Goal: Task Accomplishment & Management: Use online tool/utility

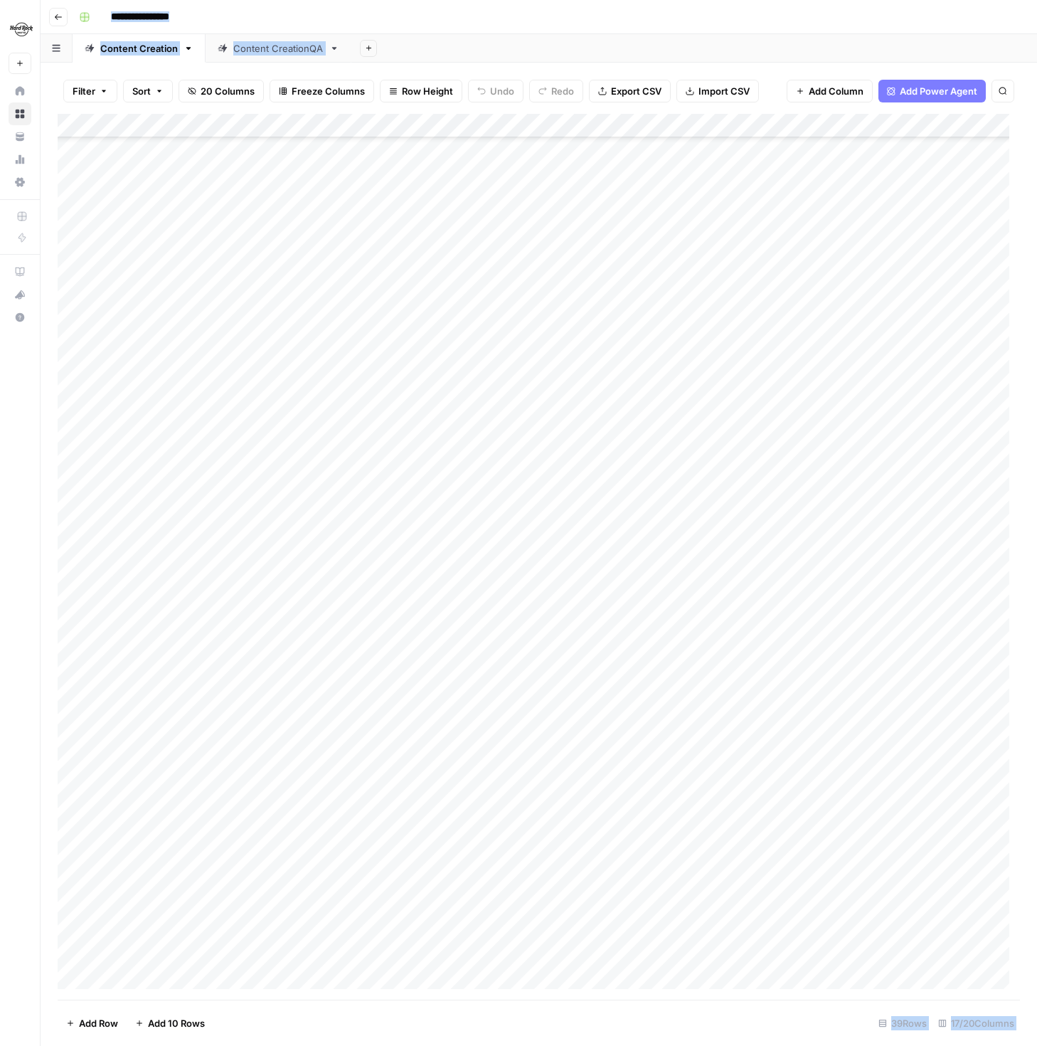
scroll to position [115, 0]
click at [159, 926] on div "Add Column" at bounding box center [539, 557] width 963 height 886
click at [159, 926] on textarea at bounding box center [221, 930] width 228 height 20
type textarea "**********"
click at [470, 926] on div "Add Column" at bounding box center [539, 557] width 963 height 886
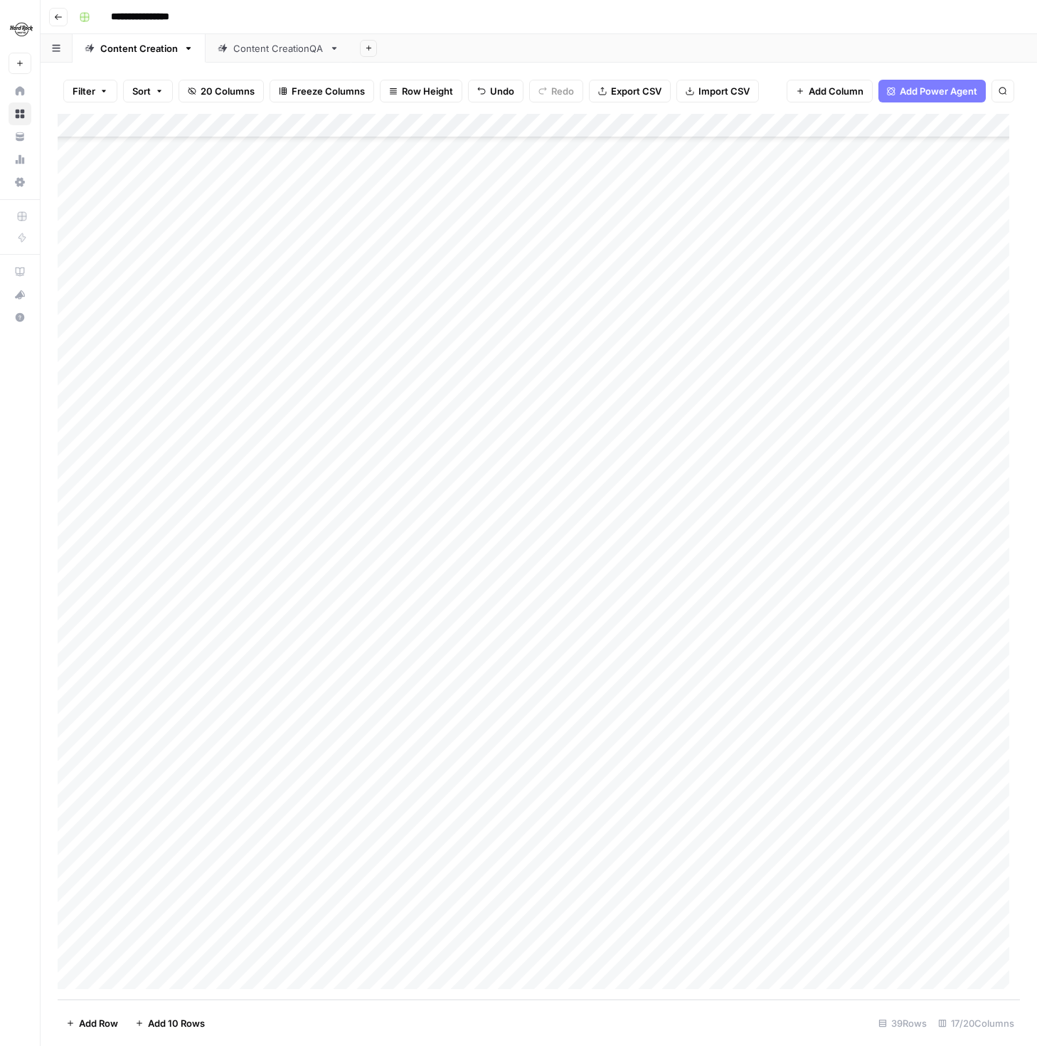
click at [260, 923] on div "Add Column" at bounding box center [539, 557] width 963 height 886
click at [260, 923] on textarea "**********" at bounding box center [221, 930] width 228 height 20
type textarea "**********"
click at [466, 939] on div "Add Column" at bounding box center [539, 557] width 963 height 886
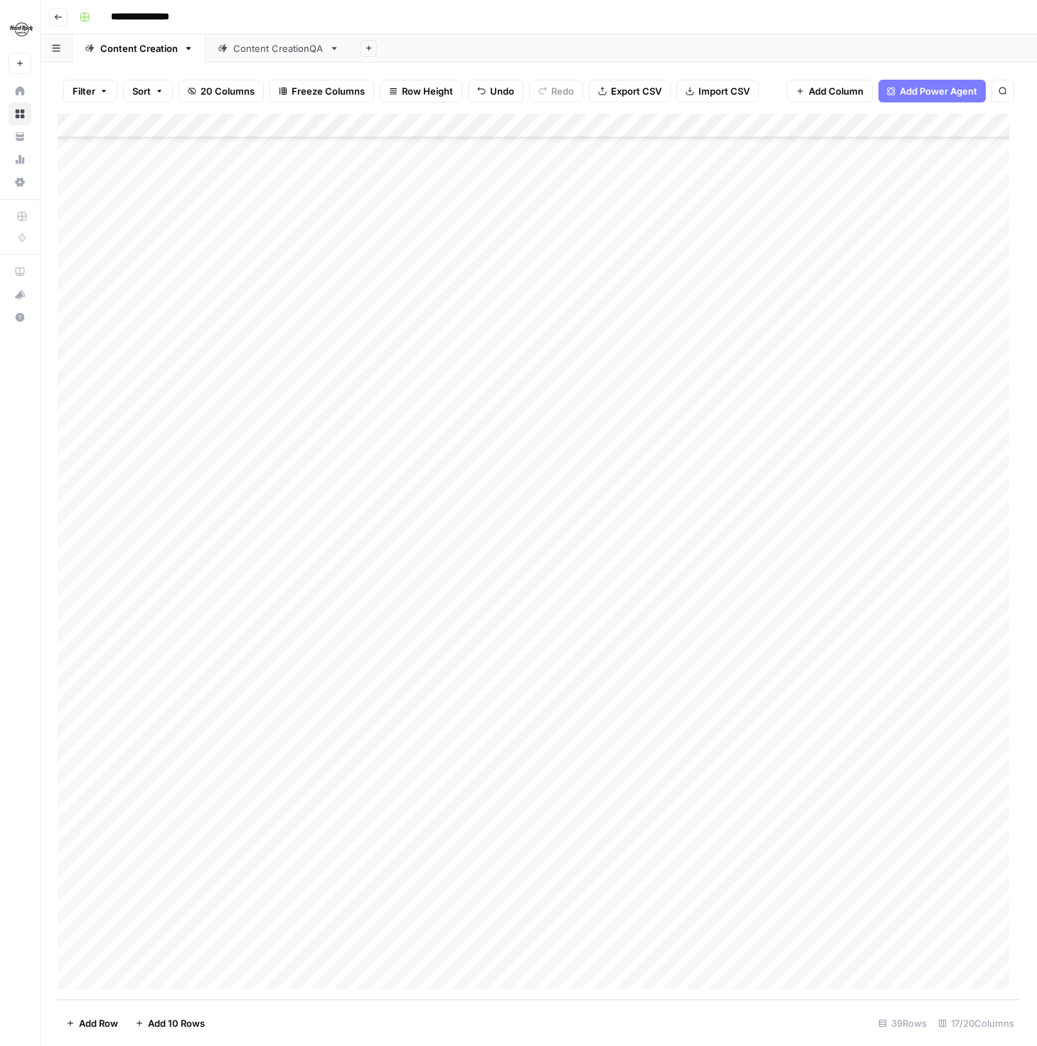
click at [238, 926] on div "Add Column" at bounding box center [539, 557] width 963 height 886
drag, startPoint x: 245, startPoint y: 927, endPoint x: 186, endPoint y: 925, distance: 59.1
click at [186, 925] on textarea "**********" at bounding box center [221, 930] width 228 height 20
type textarea "**********"
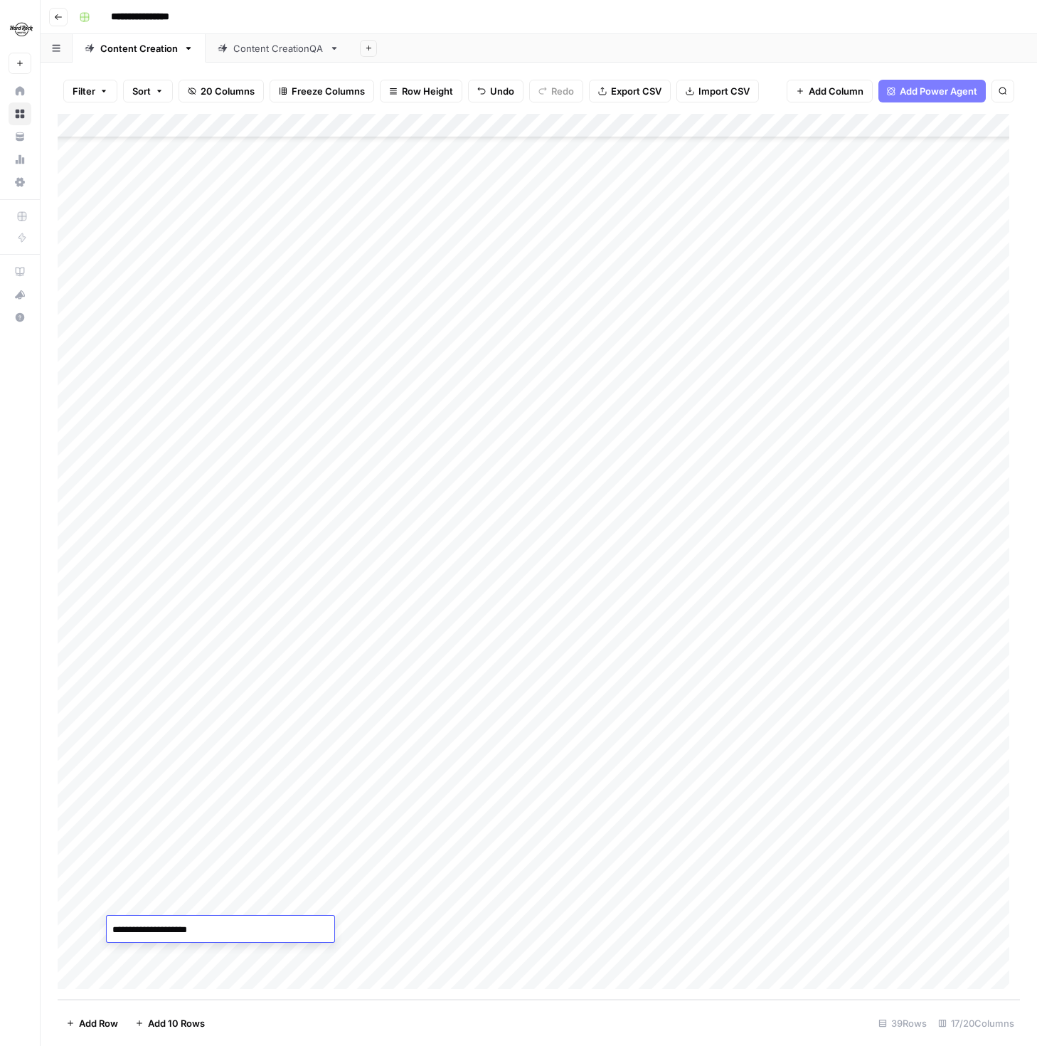
click at [475, 933] on div "Add Column" at bounding box center [539, 557] width 963 height 886
drag, startPoint x: 387, startPoint y: 930, endPoint x: 377, endPoint y: 941, distance: 14.6
click at [387, 930] on div "Add Column" at bounding box center [539, 557] width 963 height 886
click at [381, 928] on div "Add Column" at bounding box center [539, 557] width 963 height 886
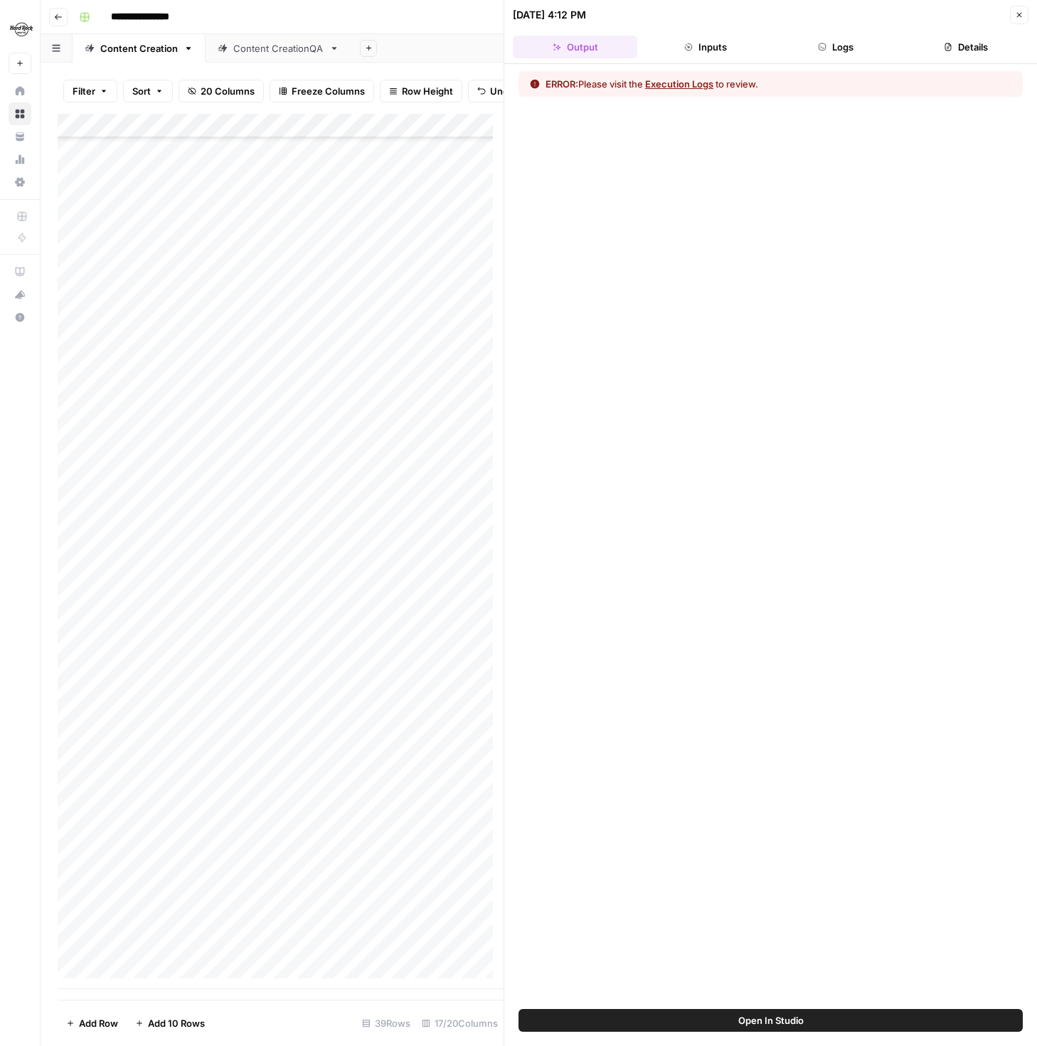
click at [697, 81] on button "Execution Logs" at bounding box center [679, 84] width 68 height 14
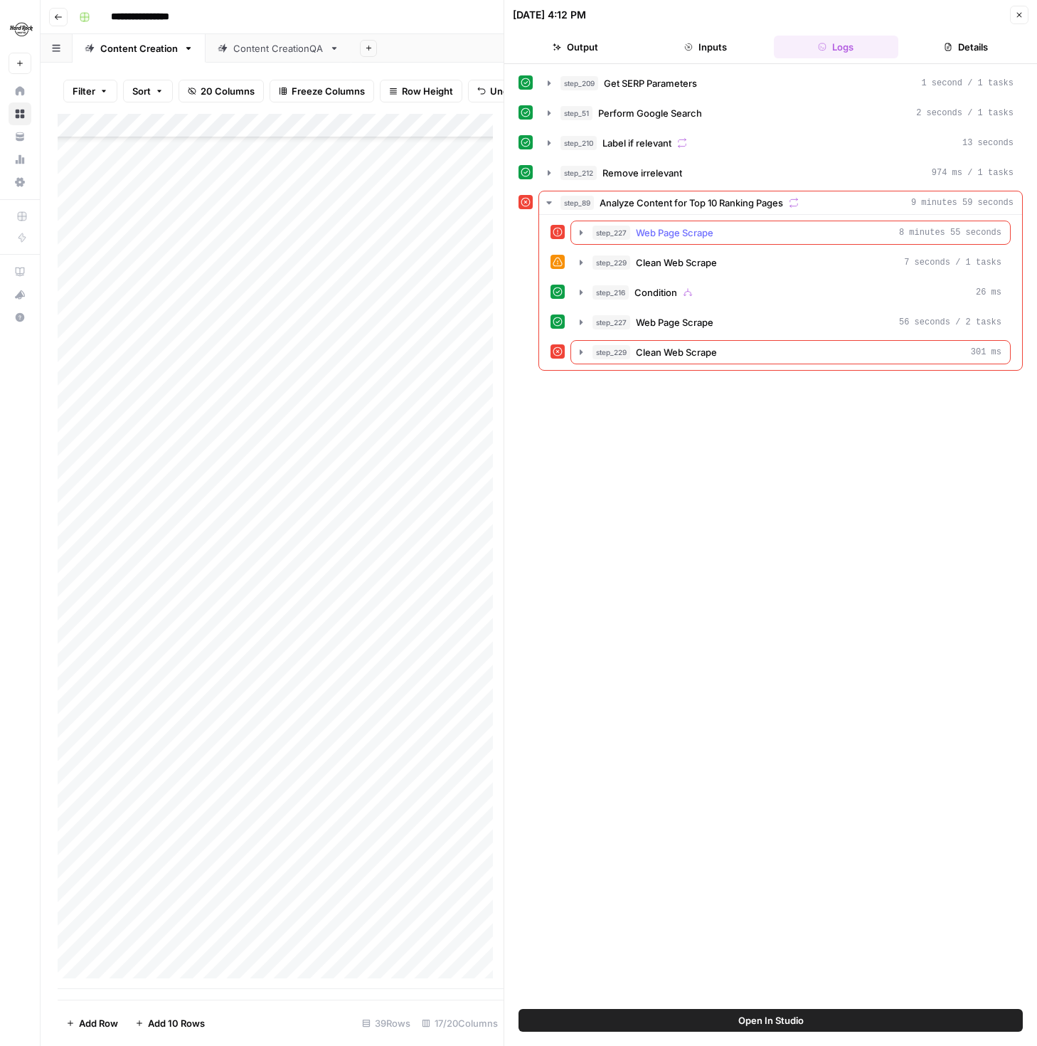
click at [689, 232] on span "Web Page Scrape" at bounding box center [675, 233] width 78 height 14
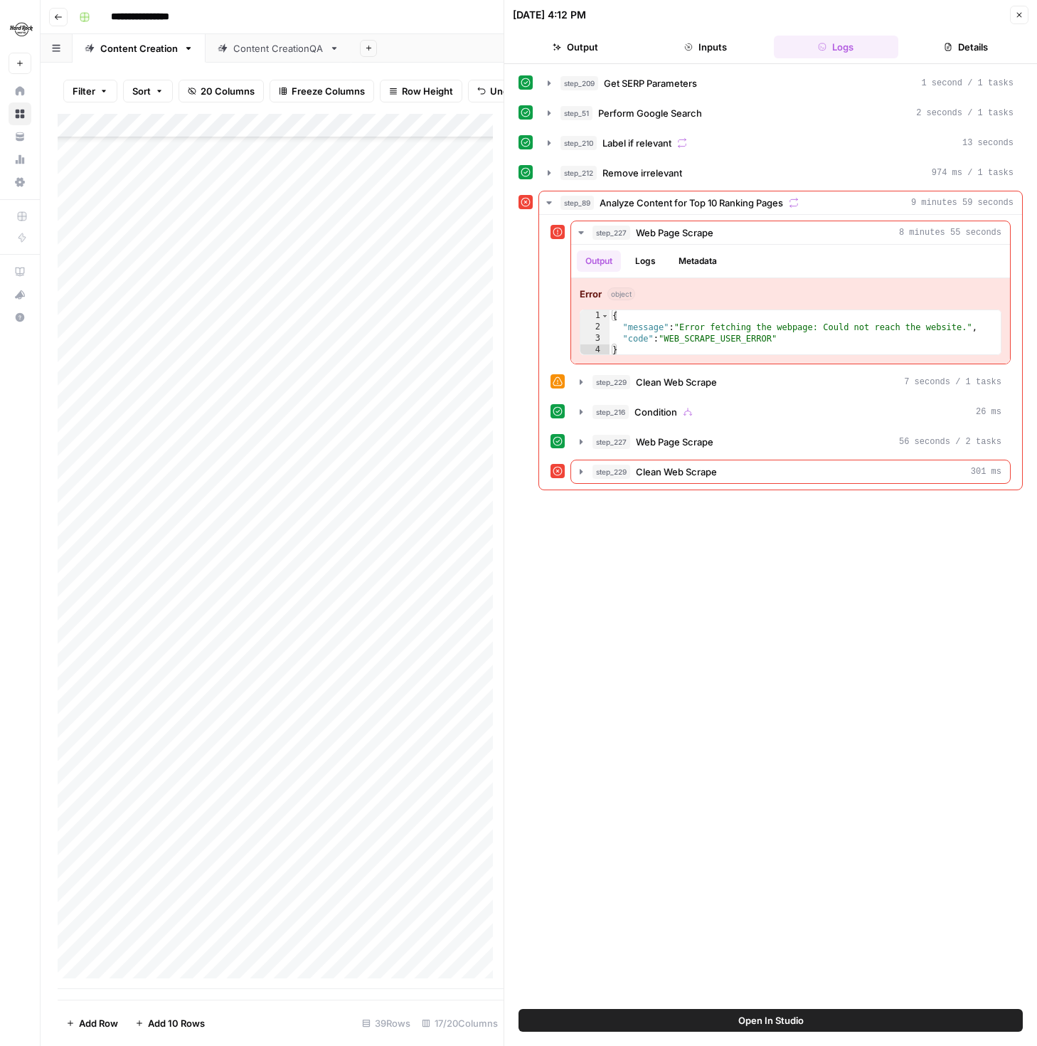
click at [377, 913] on div "Add Column" at bounding box center [281, 551] width 446 height 875
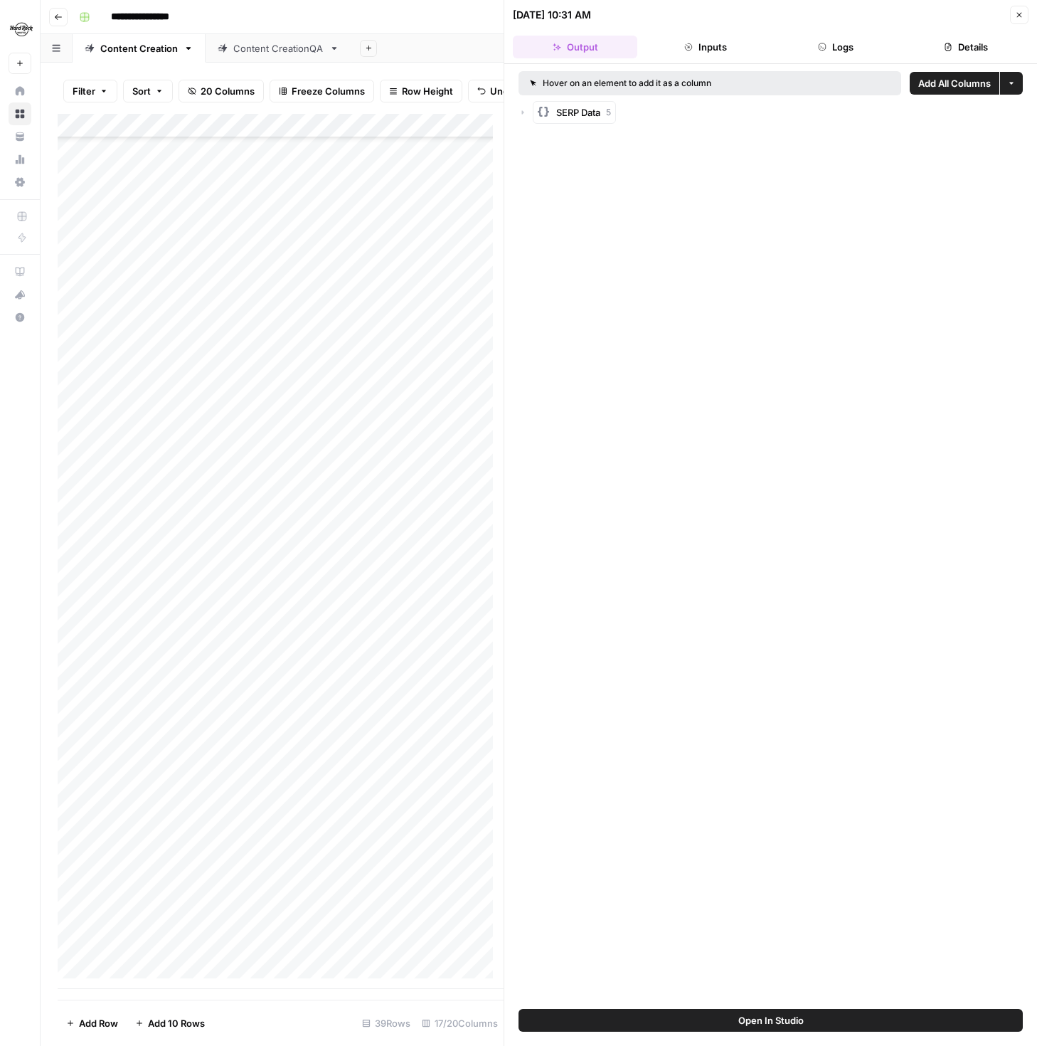
click at [841, 50] on button "Logs" at bounding box center [836, 47] width 125 height 23
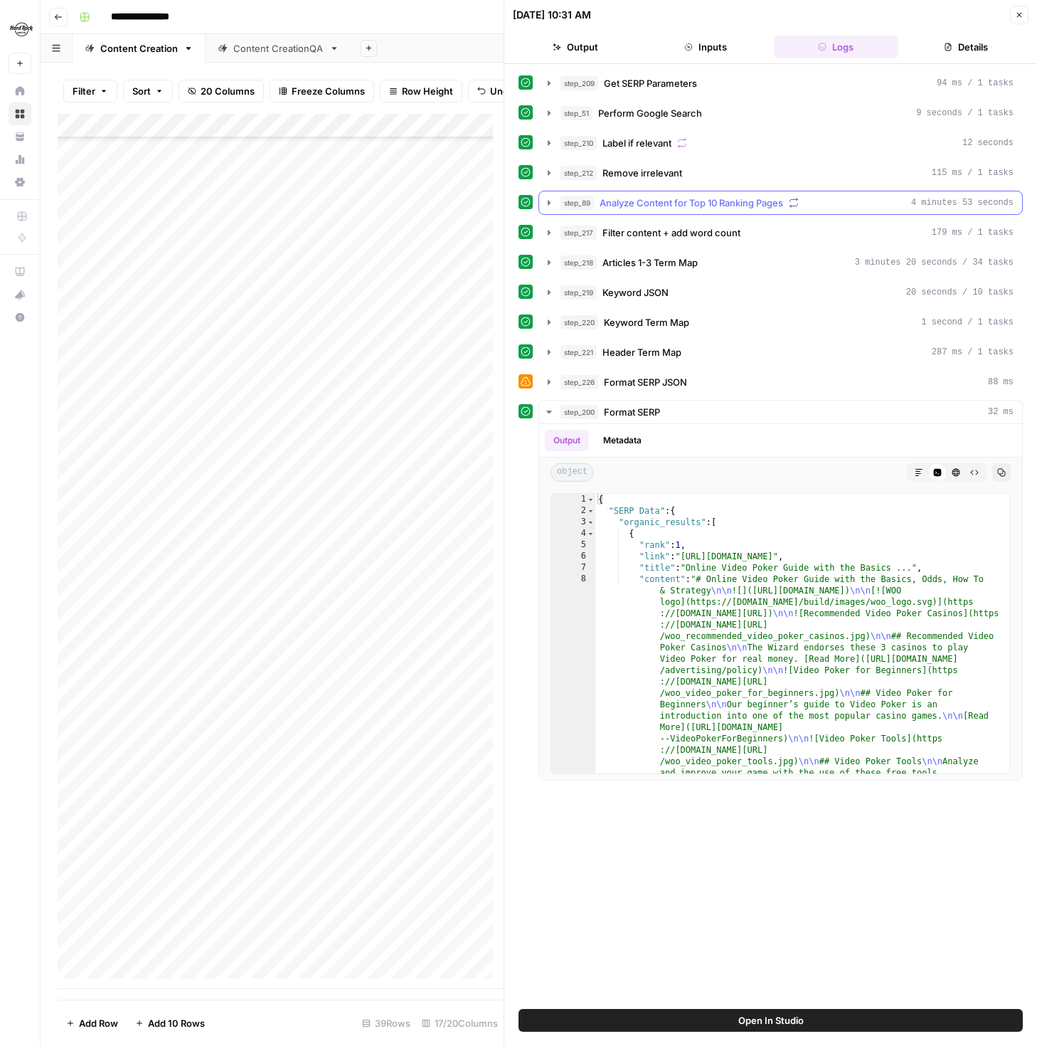
click at [677, 201] on span "Analyze Content for Top 10 Ranking Pages" at bounding box center [692, 203] width 184 height 14
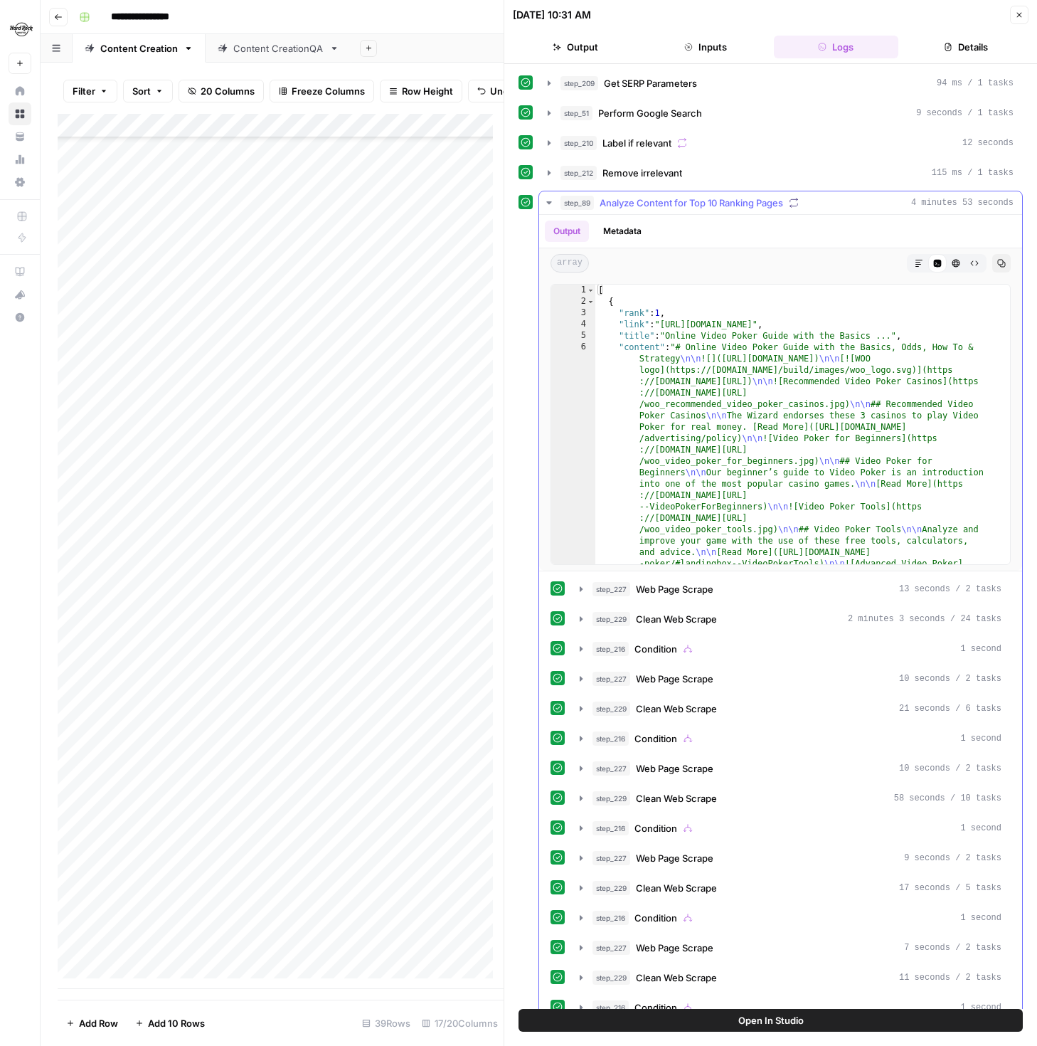
click at [613, 199] on span "Analyze Content for Top 10 Ranking Pages" at bounding box center [692, 203] width 184 height 14
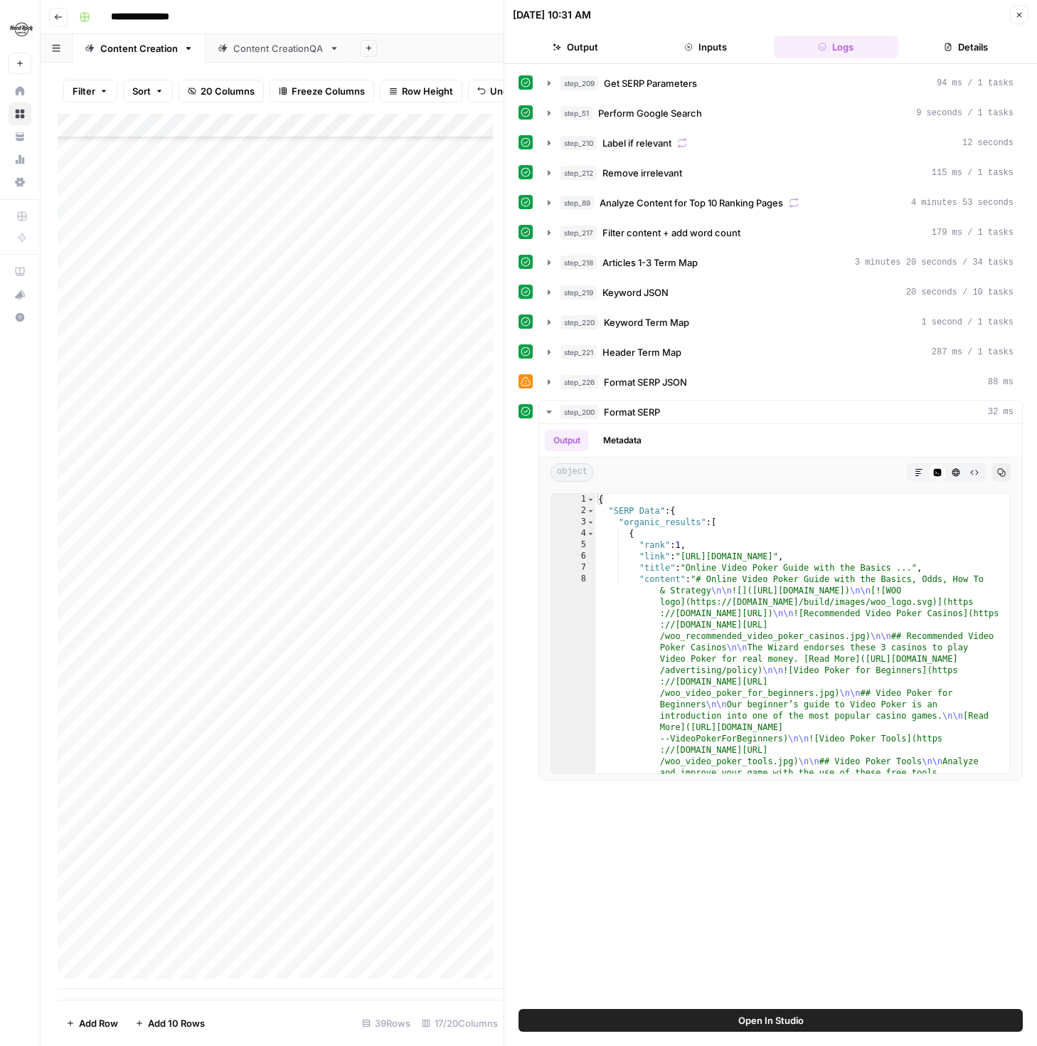
click at [361, 943] on div "Add Column" at bounding box center [281, 551] width 446 height 875
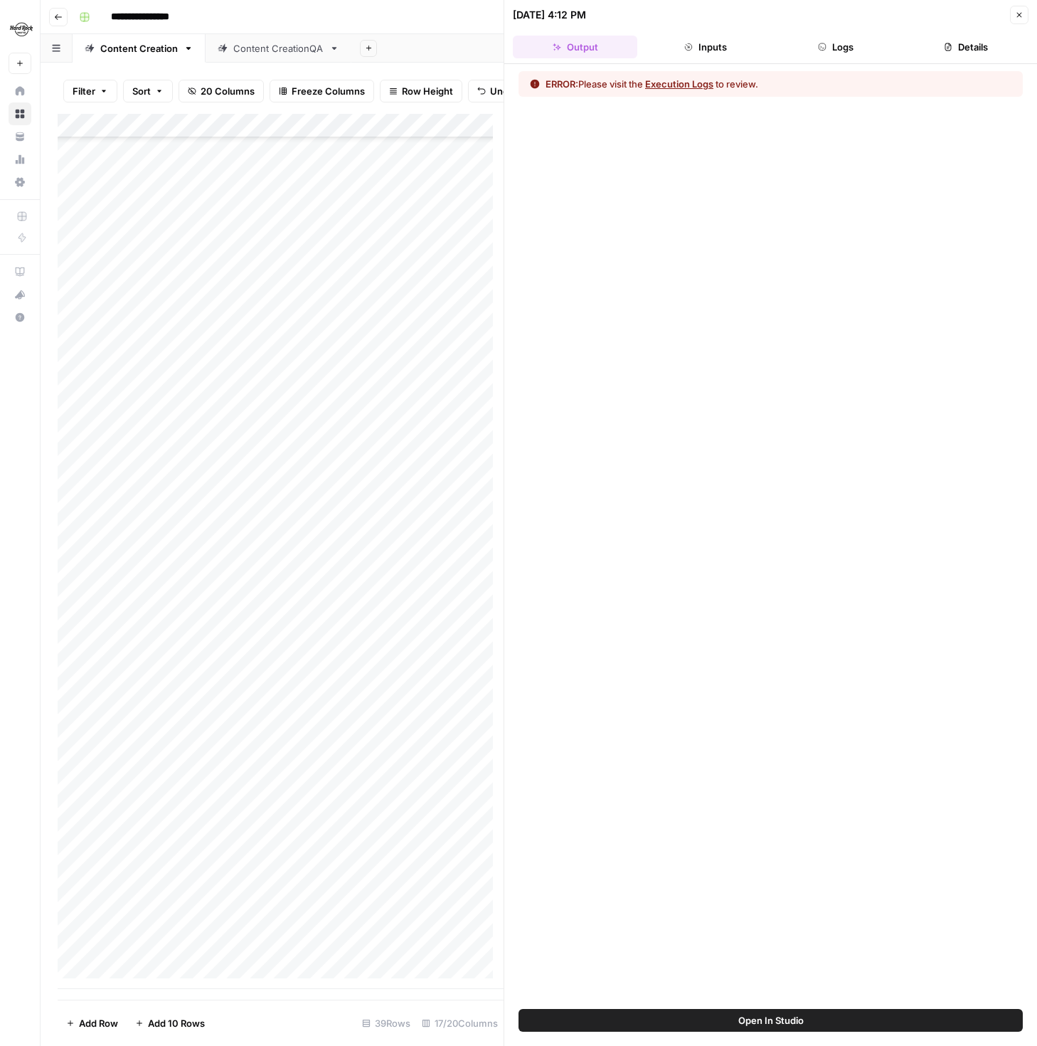
click at [719, 46] on button "Inputs" at bounding box center [705, 47] width 125 height 23
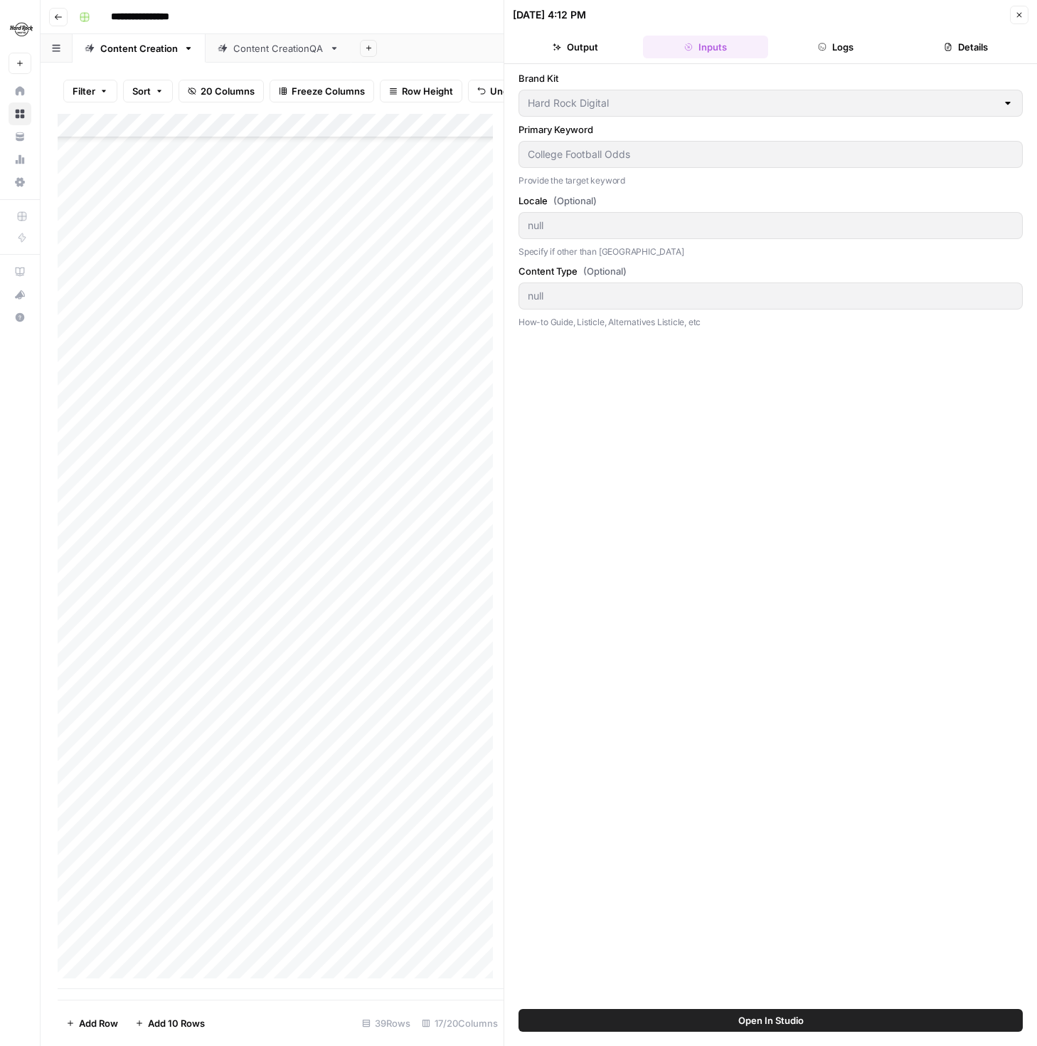
click at [805, 51] on button "Logs" at bounding box center [836, 47] width 125 height 23
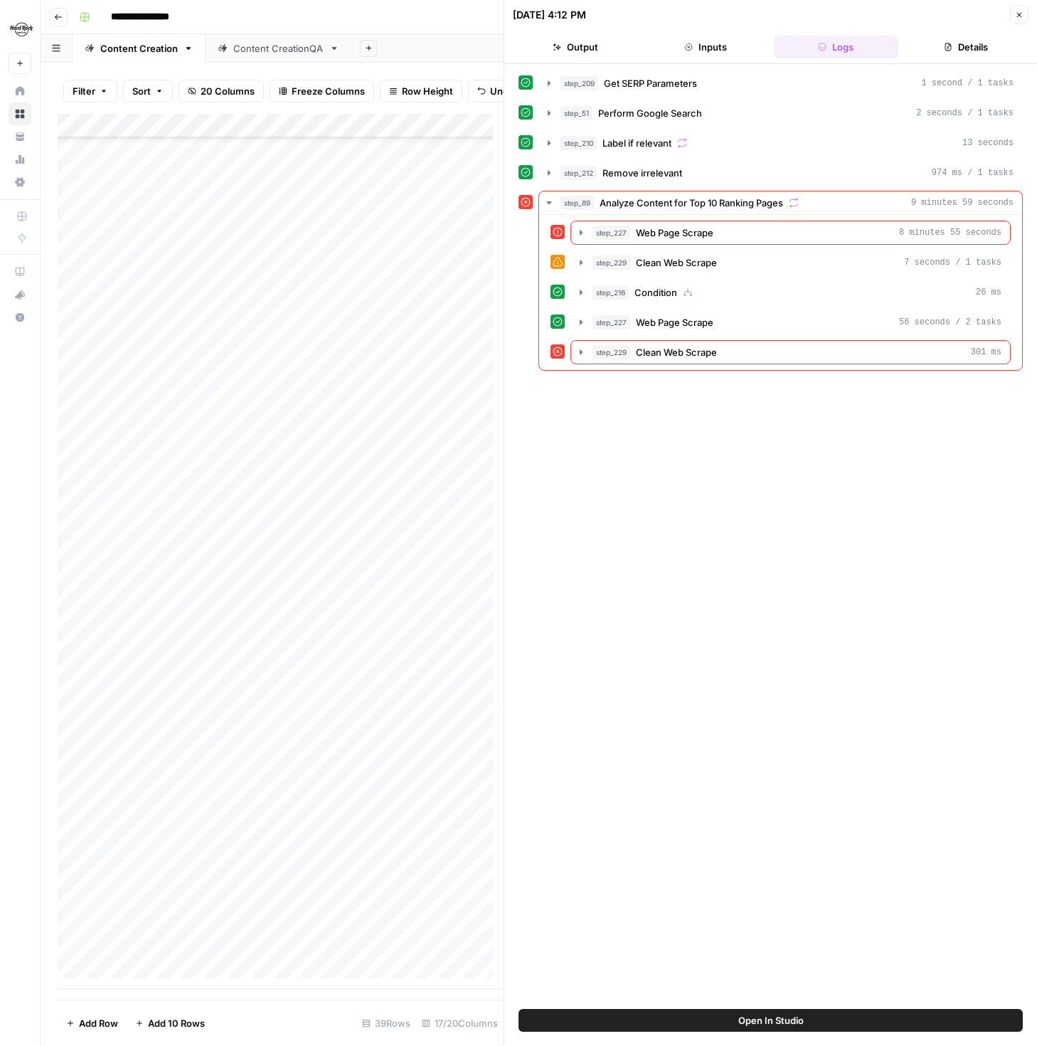
click at [233, 941] on div "Add Column" at bounding box center [281, 551] width 446 height 875
click at [1015, 17] on button "Close" at bounding box center [1019, 15] width 18 height 18
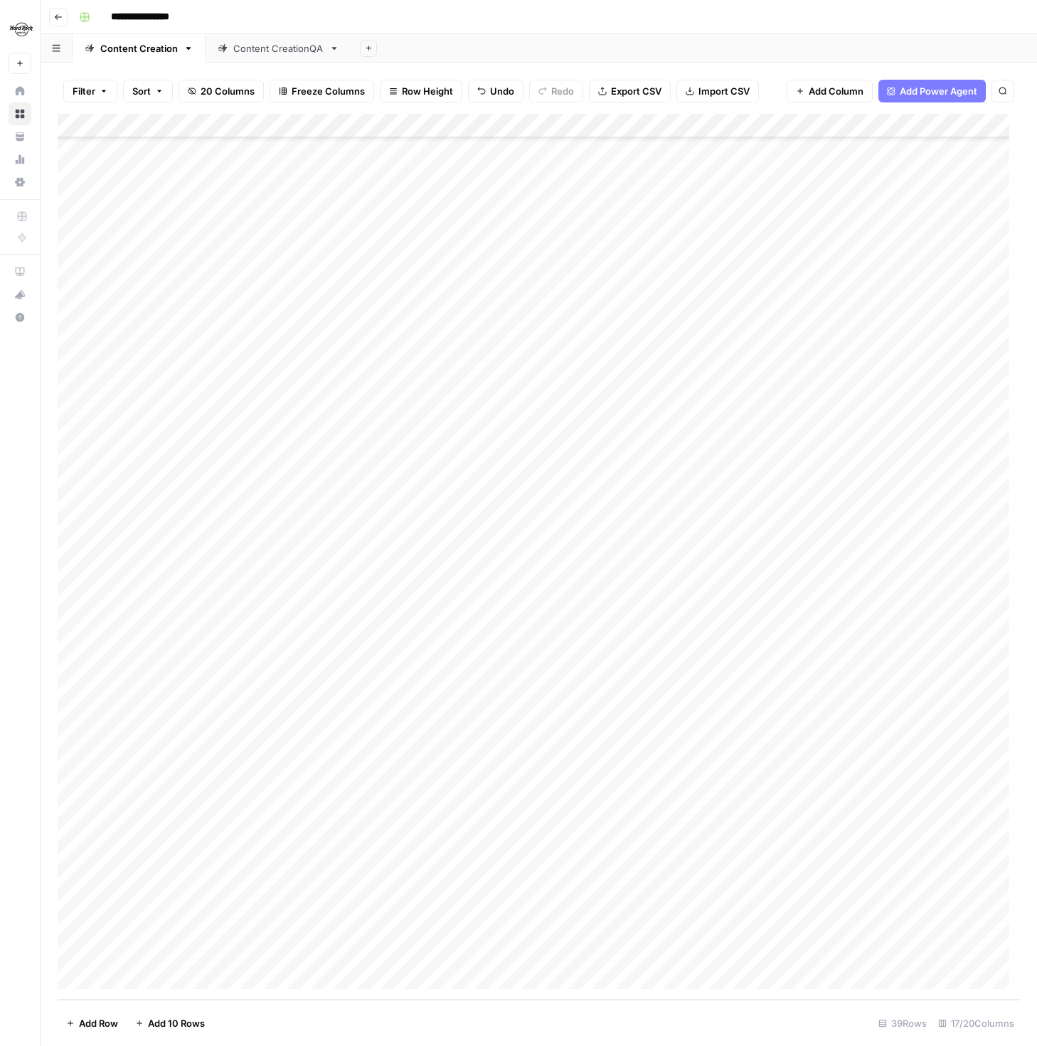
click at [78, 928] on div "Add Column" at bounding box center [539, 557] width 963 height 886
click at [113, 1025] on span "Delete 1 Row" at bounding box center [94, 1023] width 57 height 14
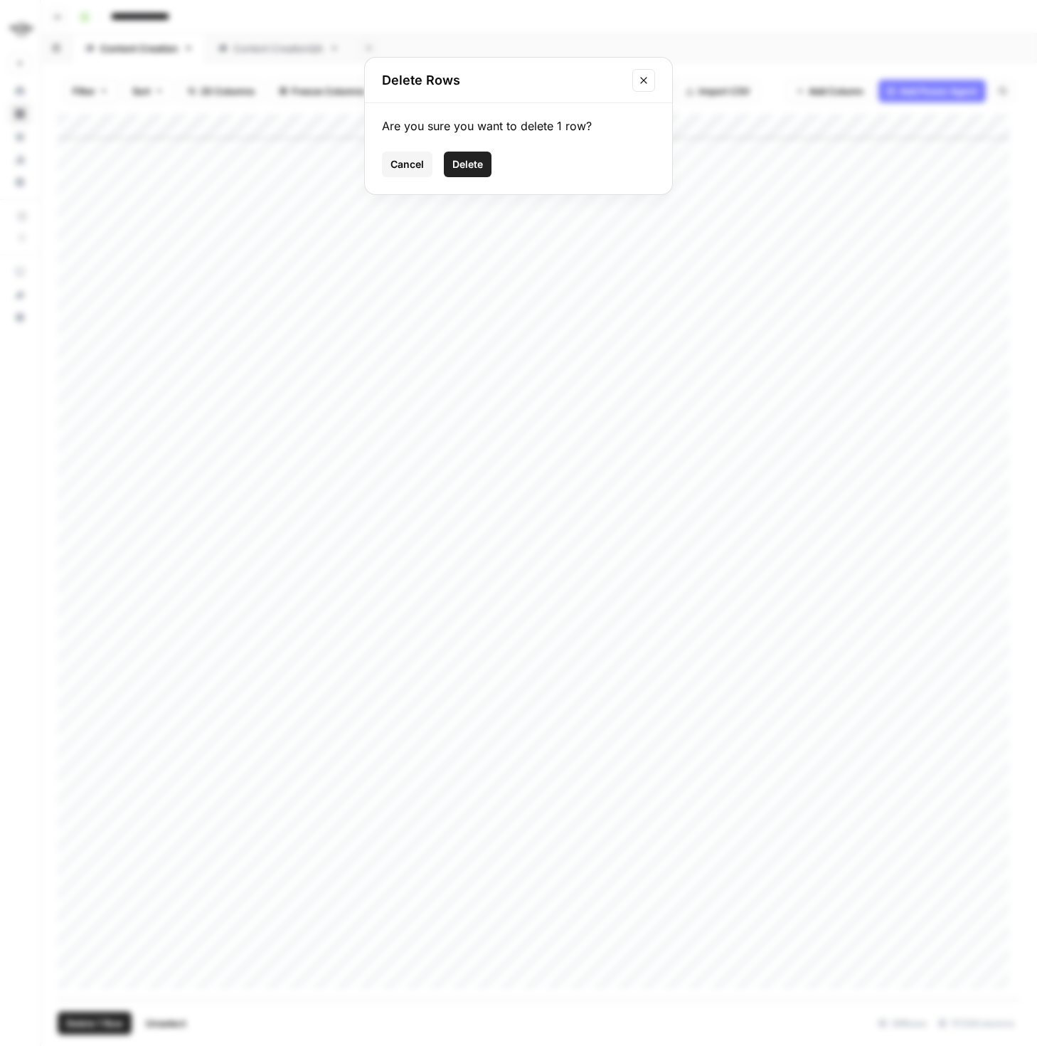
click at [472, 160] on span "Delete" at bounding box center [468, 164] width 31 height 14
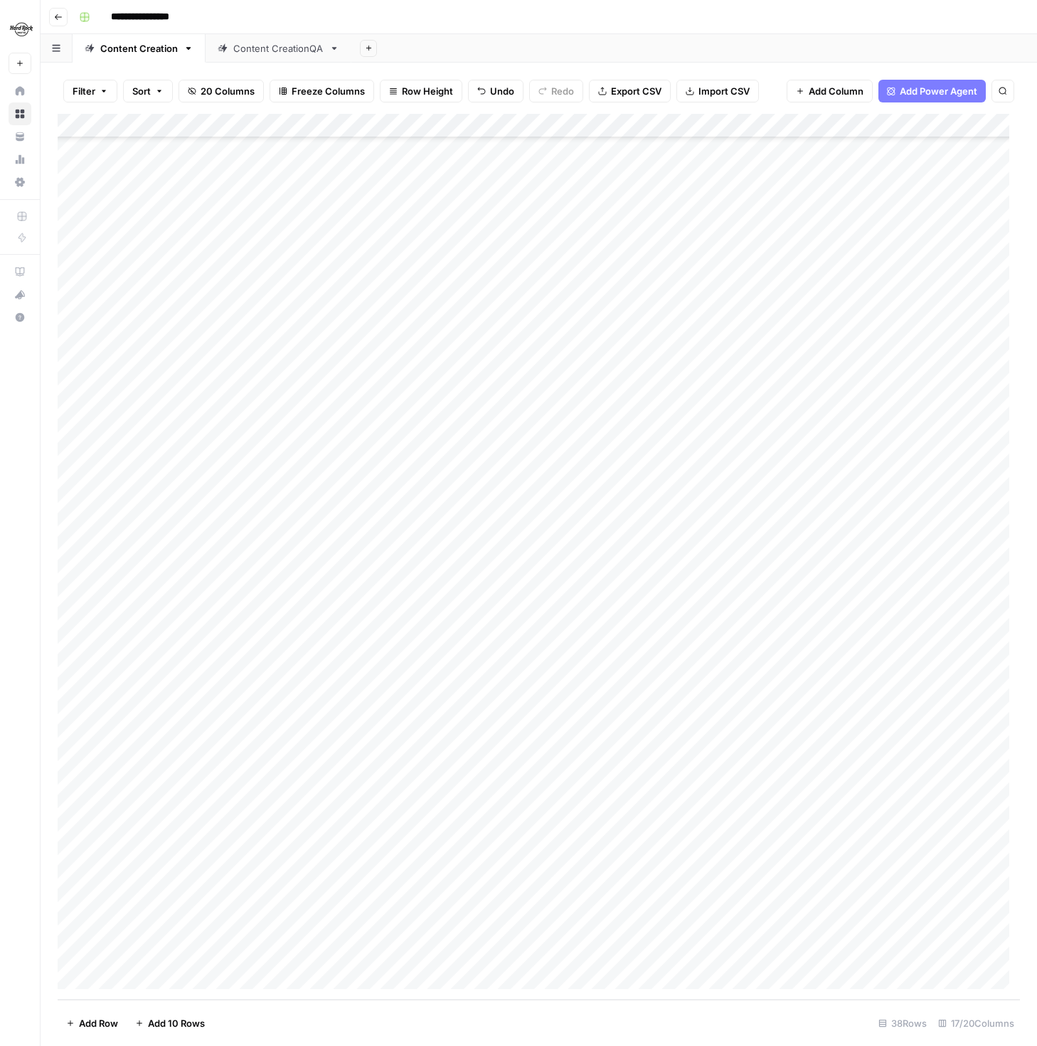
scroll to position [91, 0]
click at [185, 789] on span "Duplicate 1 row" at bounding box center [192, 790] width 114 height 14
click at [258, 933] on div "Add Column" at bounding box center [539, 557] width 963 height 886
click at [242, 931] on div "Add Column" at bounding box center [539, 557] width 963 height 886
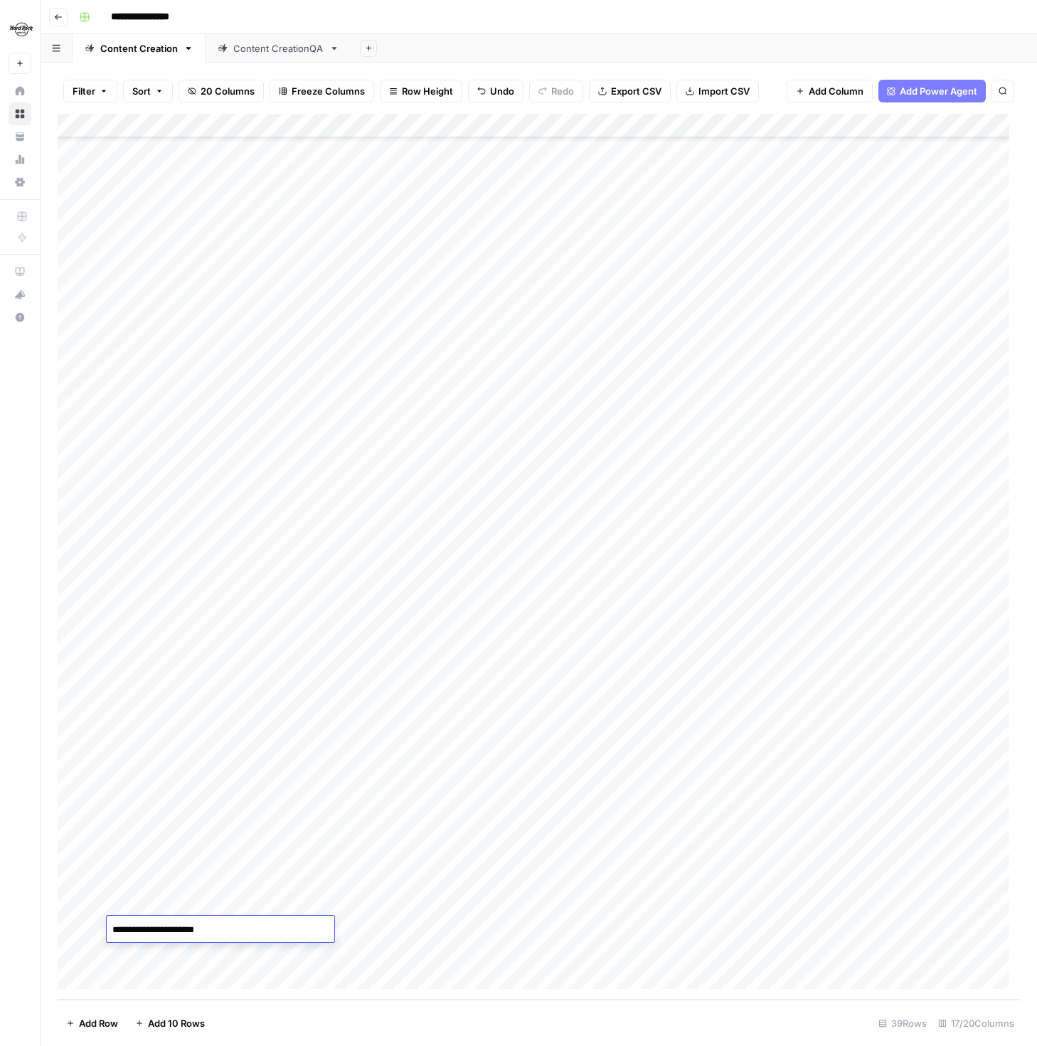
click at [243, 931] on textarea "**********" at bounding box center [221, 930] width 228 height 20
type textarea "**********"
click at [376, 932] on div "Add Column" at bounding box center [539, 557] width 963 height 886
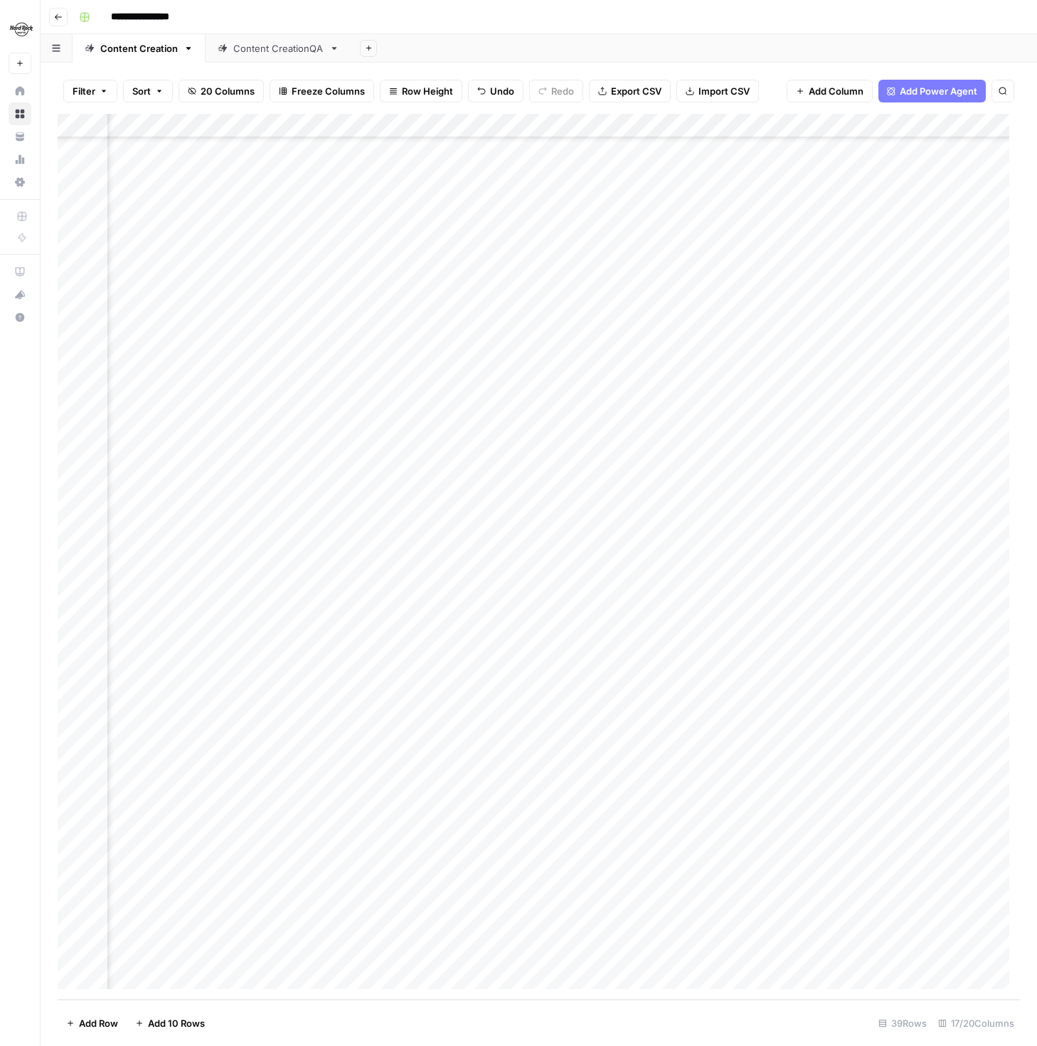
scroll to position [115, 416]
click at [336, 927] on div "Add Column" at bounding box center [539, 557] width 963 height 886
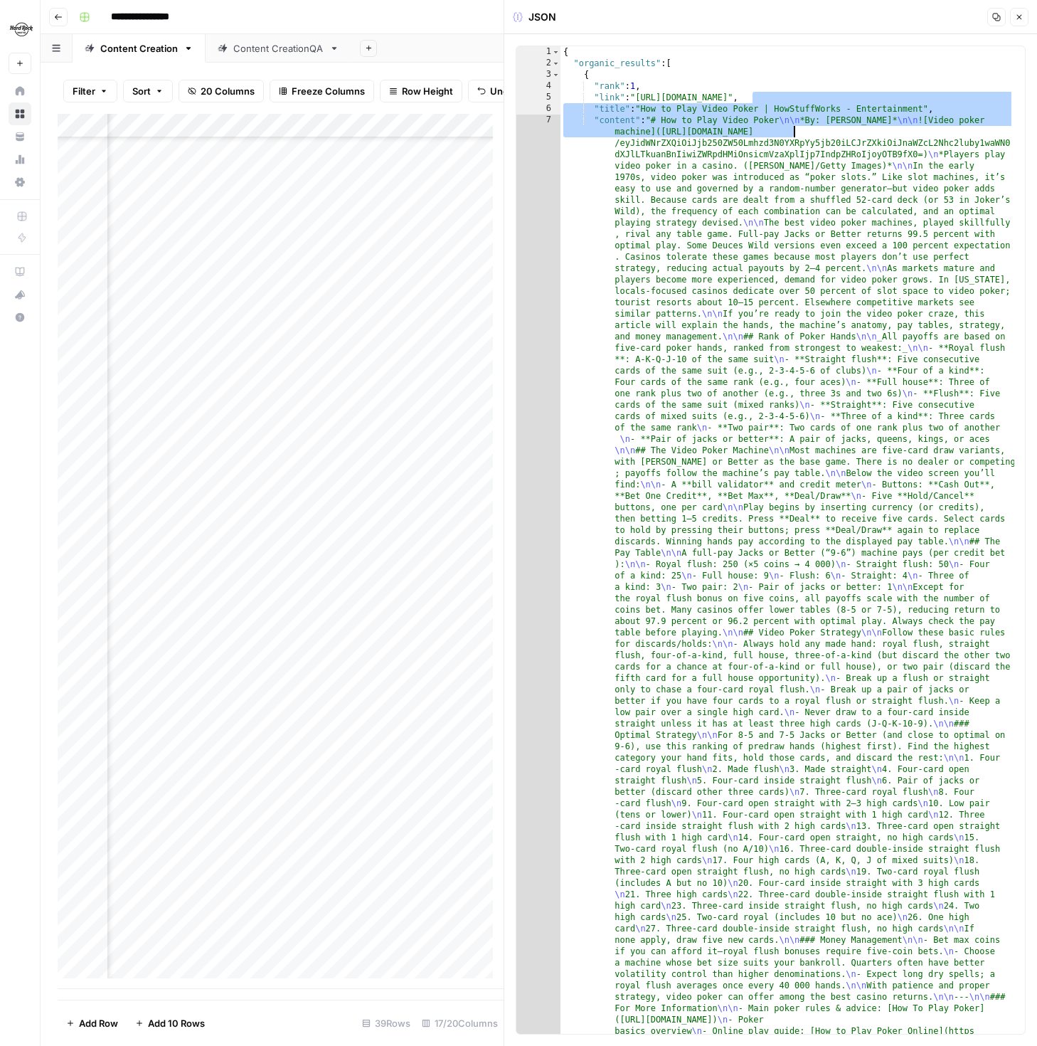
drag, startPoint x: 755, startPoint y: 92, endPoint x: 832, endPoint y: 131, distance: 86.5
click at [832, 131] on div "{ "organic_results" : [ { "rank" : 1 , "link" : "[URL][DOMAIN_NAME]" , "title" …" at bounding box center [788, 1023] width 454 height 1955
click at [835, 134] on div "{ "organic_results" : [ { "rank" : 1 , "link" : "[URL][DOMAIN_NAME]" , "title" …" at bounding box center [788, 1023] width 454 height 1955
type textarea "**********"
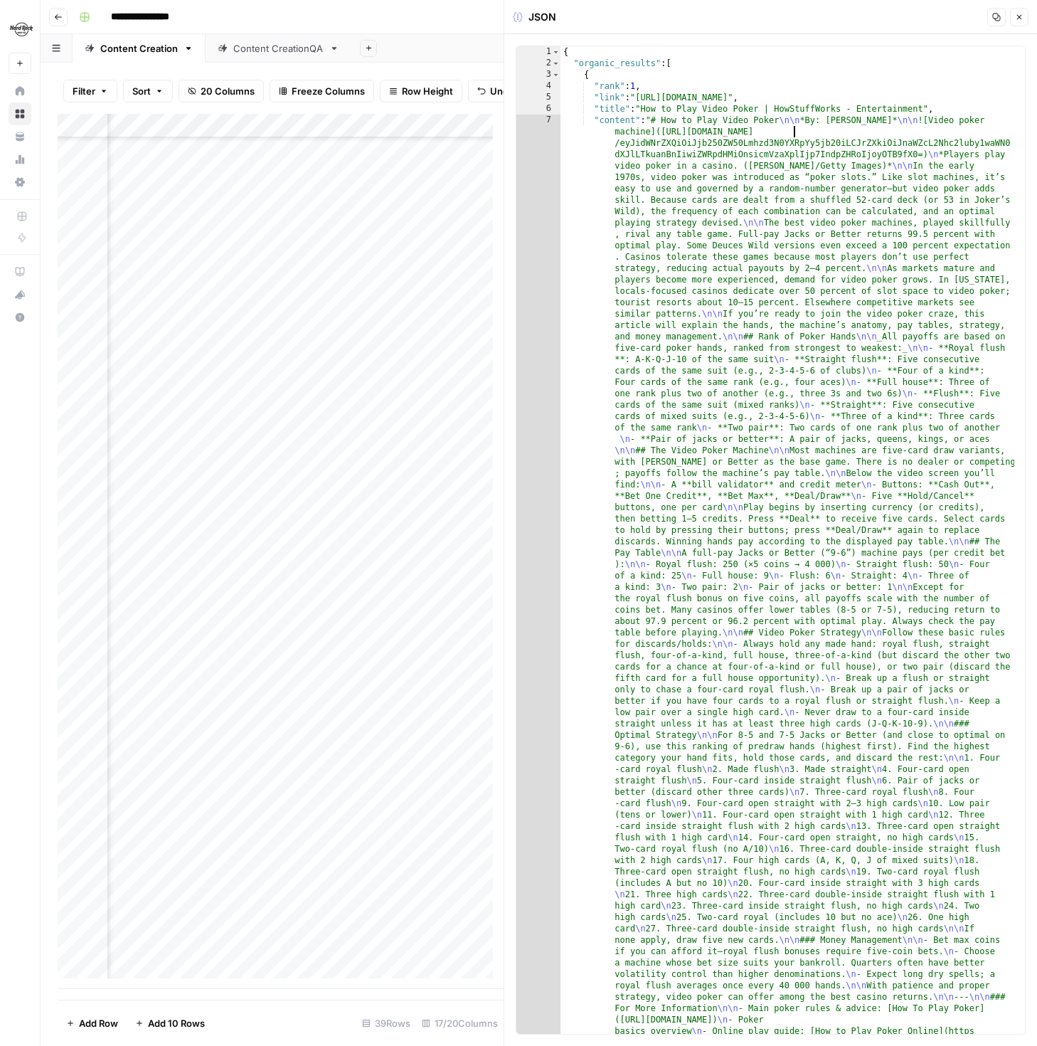
scroll to position [115, 0]
drag, startPoint x: 160, startPoint y: 958, endPoint x: 176, endPoint y: 956, distance: 16.5
click at [160, 958] on div "Add Column" at bounding box center [281, 551] width 446 height 875
click at [1019, 18] on icon "button" at bounding box center [1019, 17] width 9 height 9
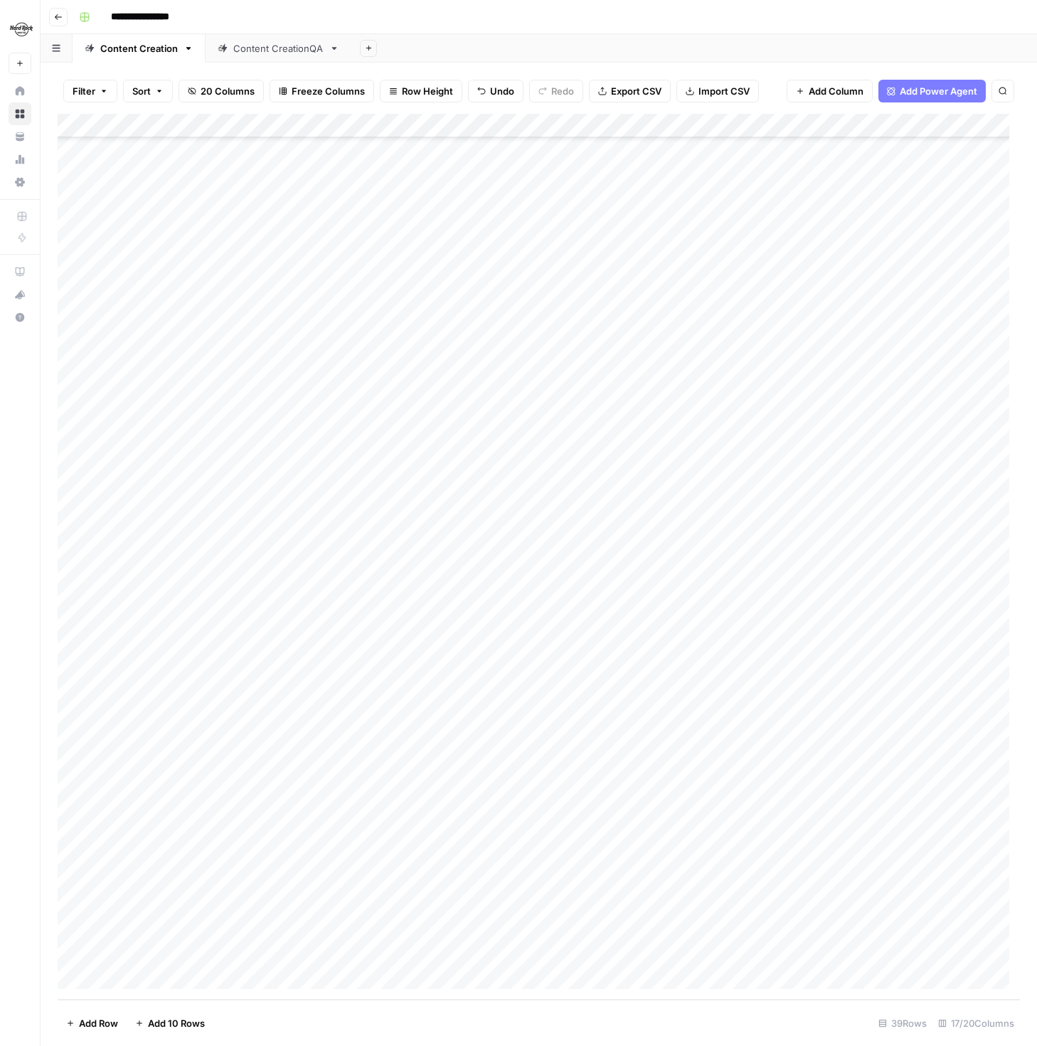
click at [513, 931] on div "Add Column" at bounding box center [539, 557] width 963 height 886
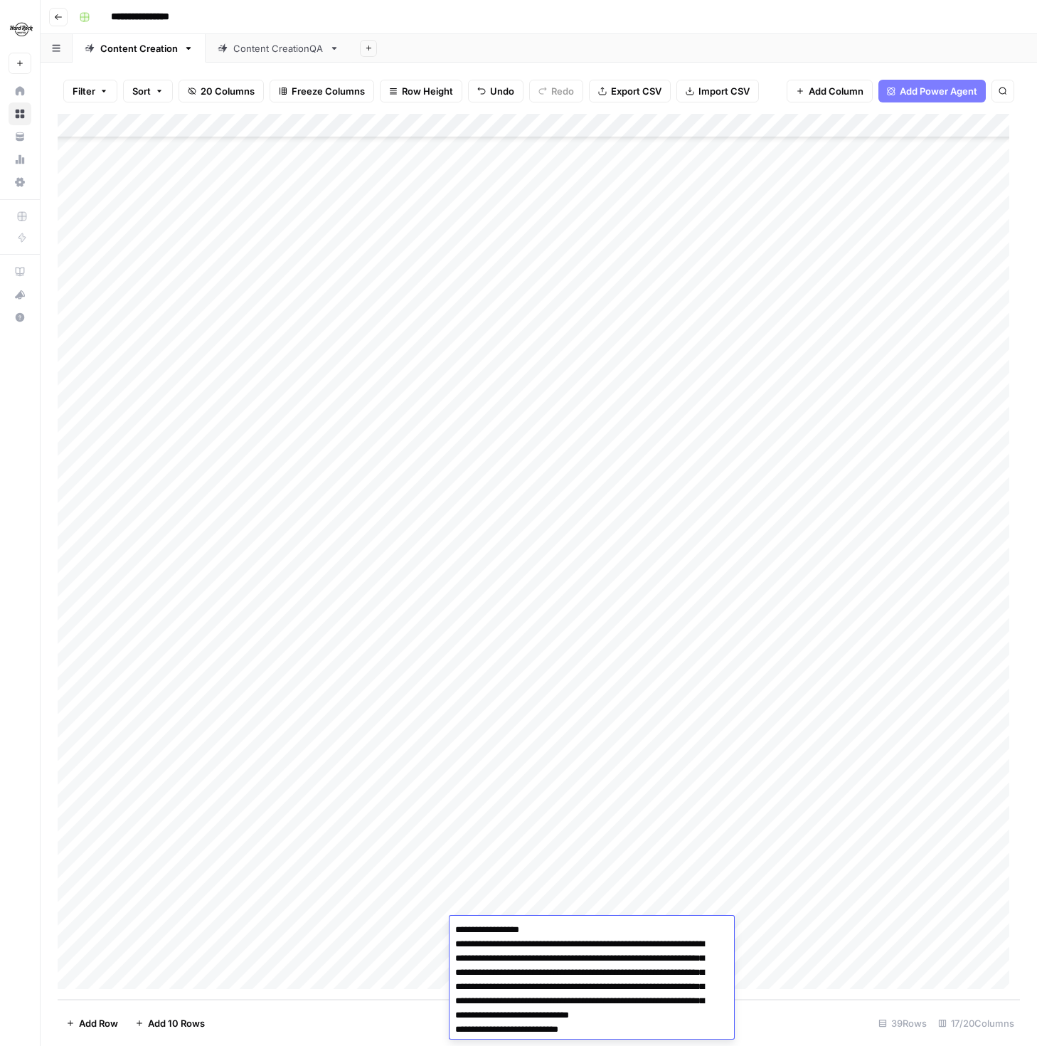
click at [391, 953] on div "Add Column" at bounding box center [539, 557] width 963 height 886
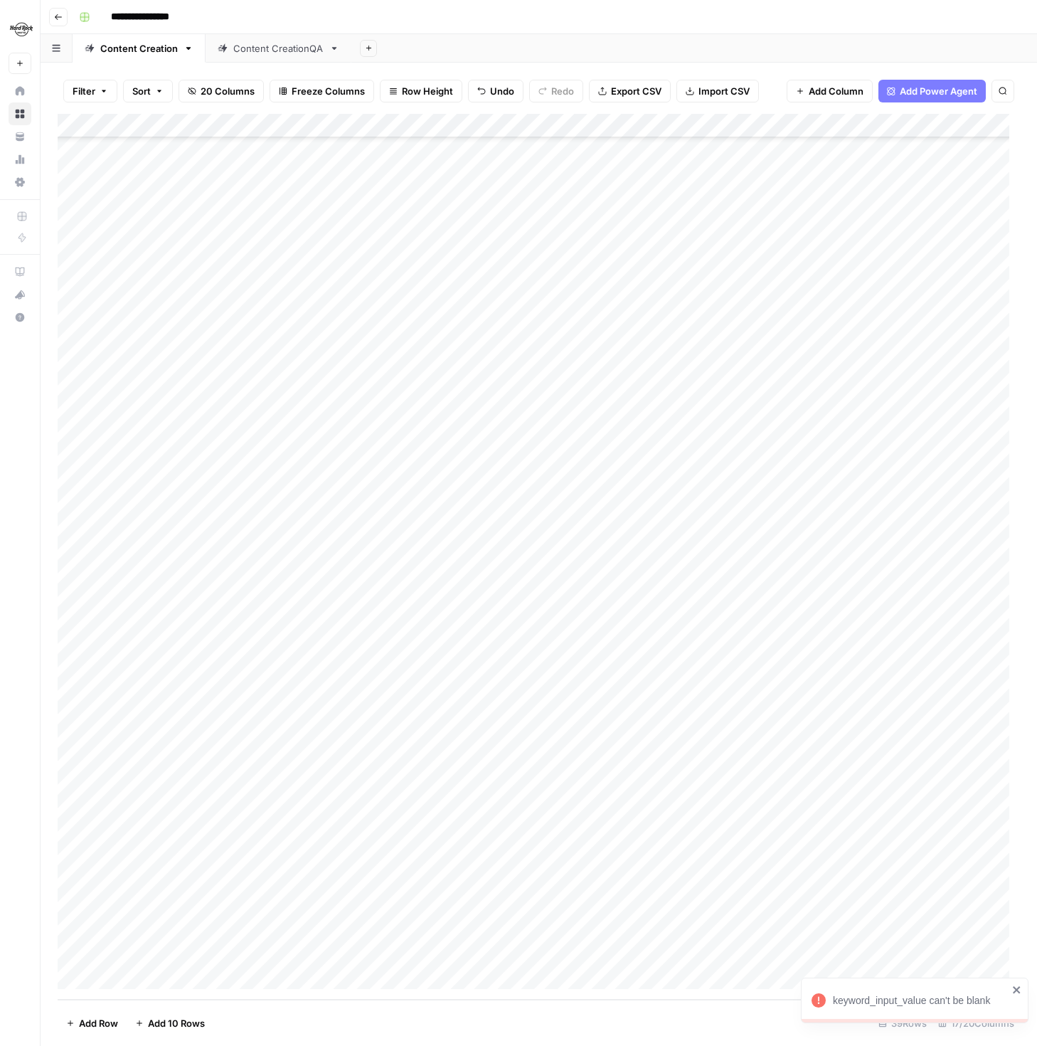
click at [253, 935] on div "Add Column" at bounding box center [539, 557] width 963 height 886
click at [386, 927] on div "Add Column" at bounding box center [539, 557] width 963 height 886
click at [486, 924] on div "Add Column" at bounding box center [539, 557] width 963 height 886
click at [214, 928] on div "Add Column" at bounding box center [539, 557] width 963 height 886
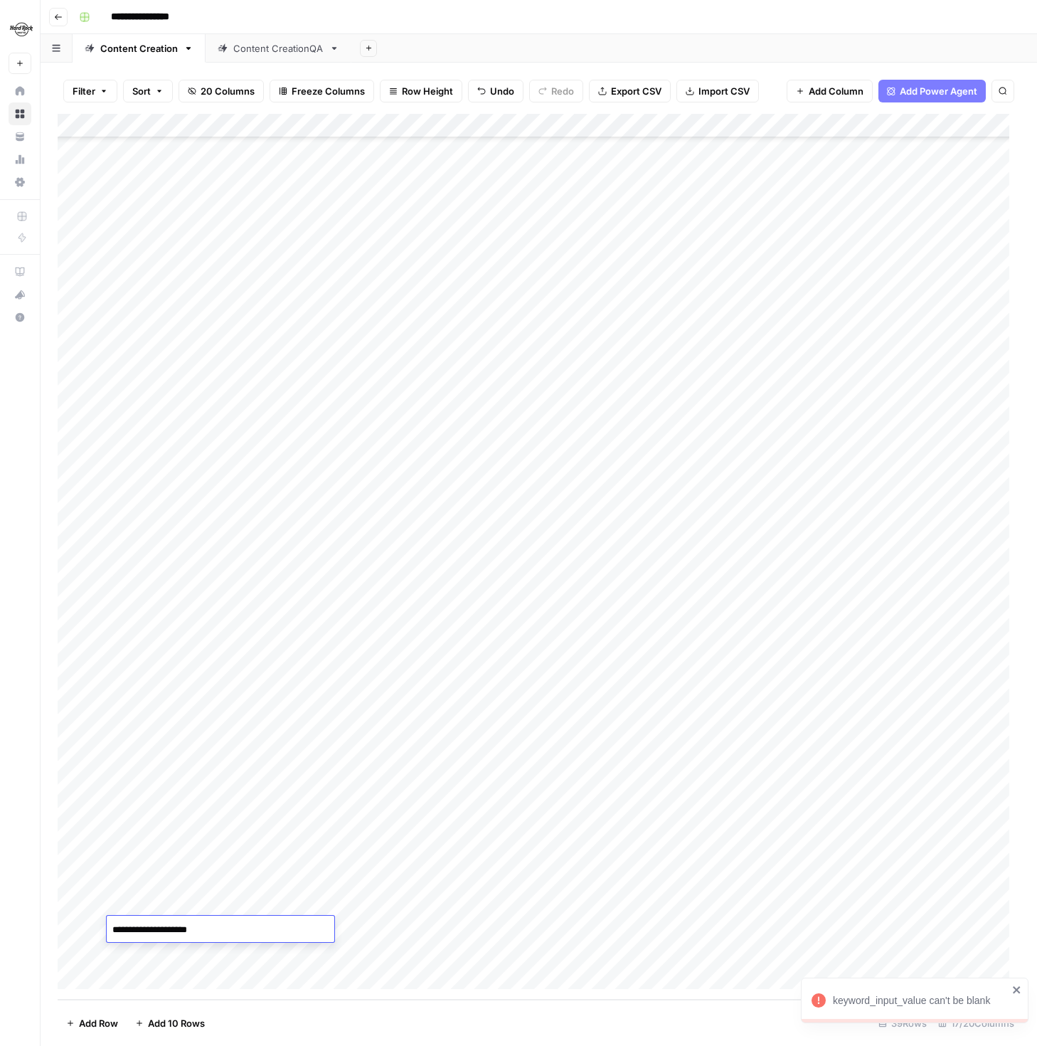
click at [214, 928] on textarea "**********" at bounding box center [221, 930] width 228 height 20
click at [237, 954] on div "Add Column" at bounding box center [539, 557] width 963 height 886
click at [477, 929] on div "Add Column" at bounding box center [539, 557] width 963 height 886
click at [617, 934] on div "Add Column" at bounding box center [539, 557] width 963 height 886
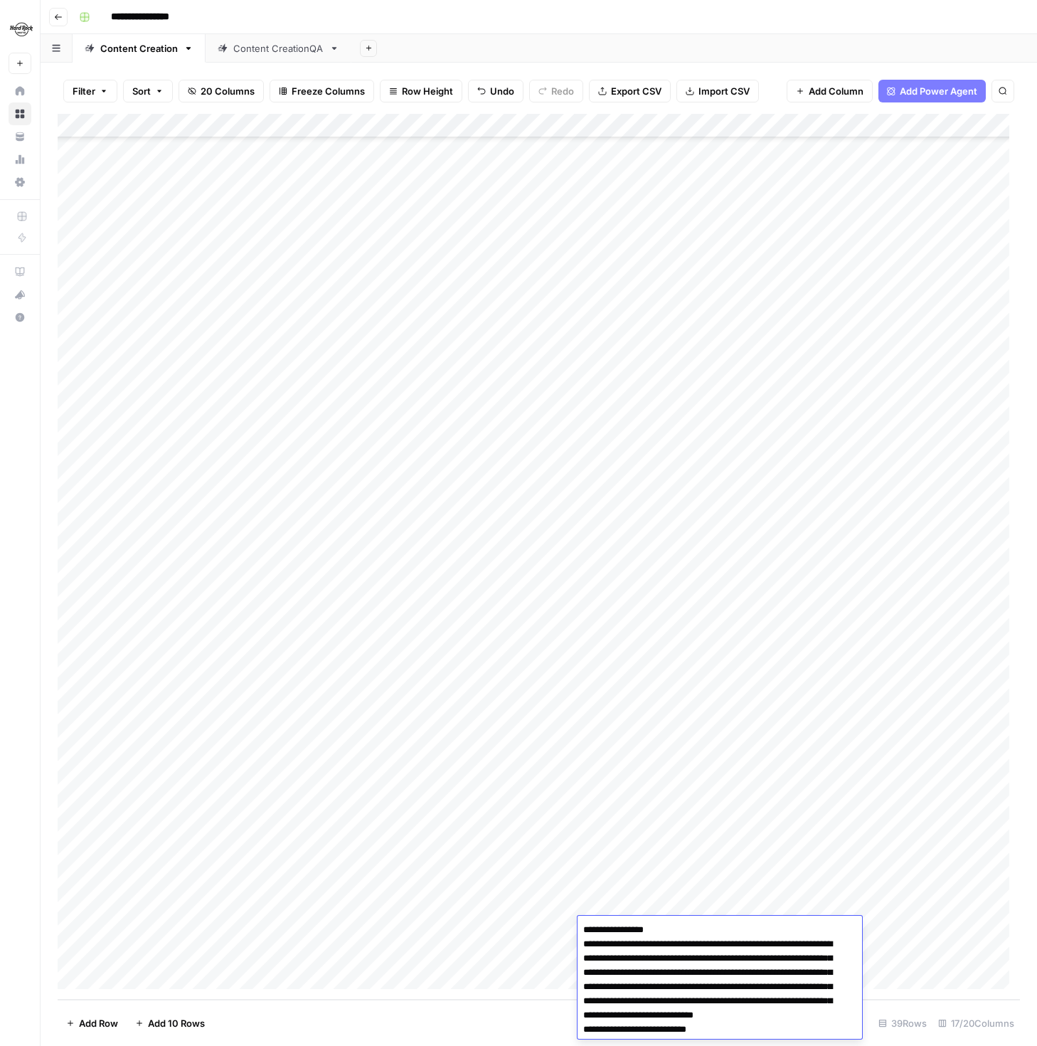
scroll to position [328, 0]
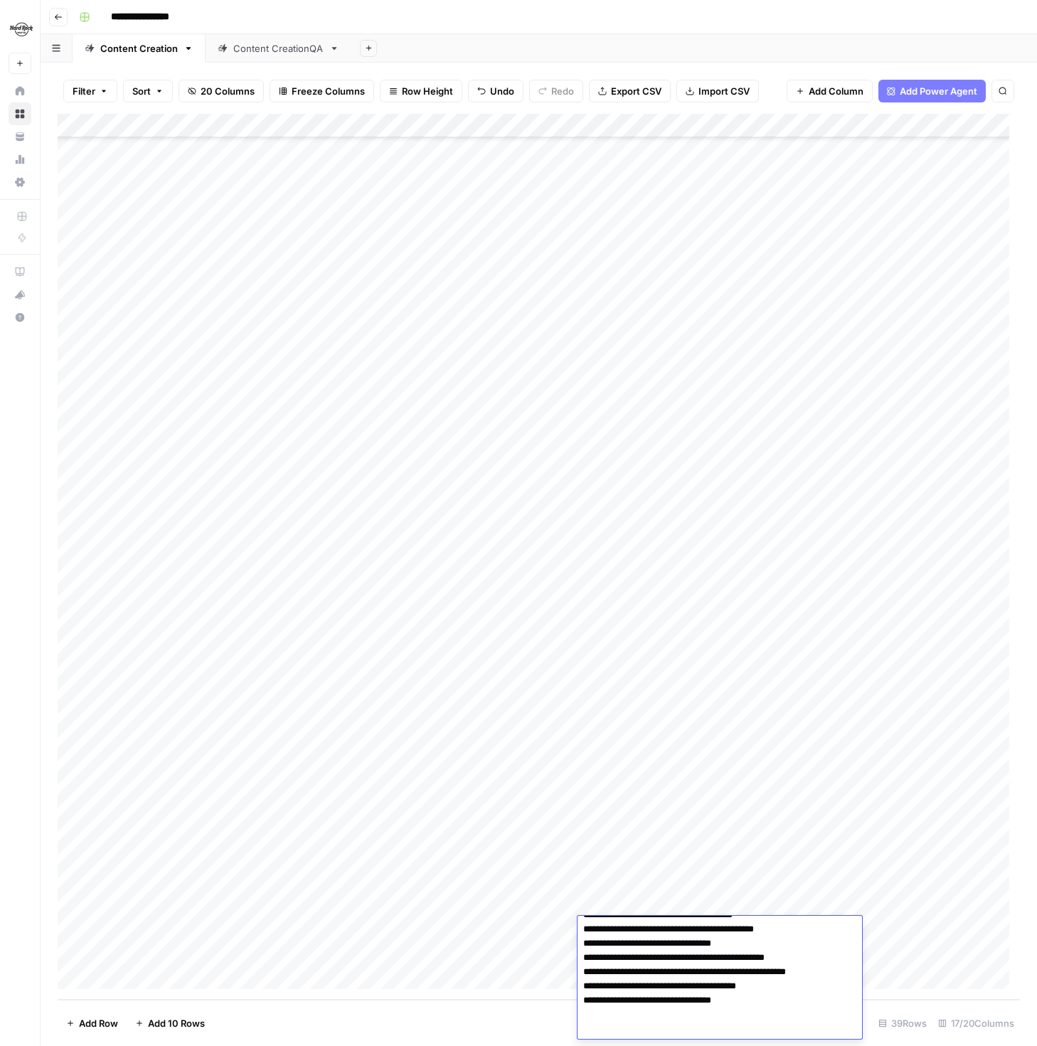
click at [524, 955] on div "Add Column" at bounding box center [539, 557] width 963 height 886
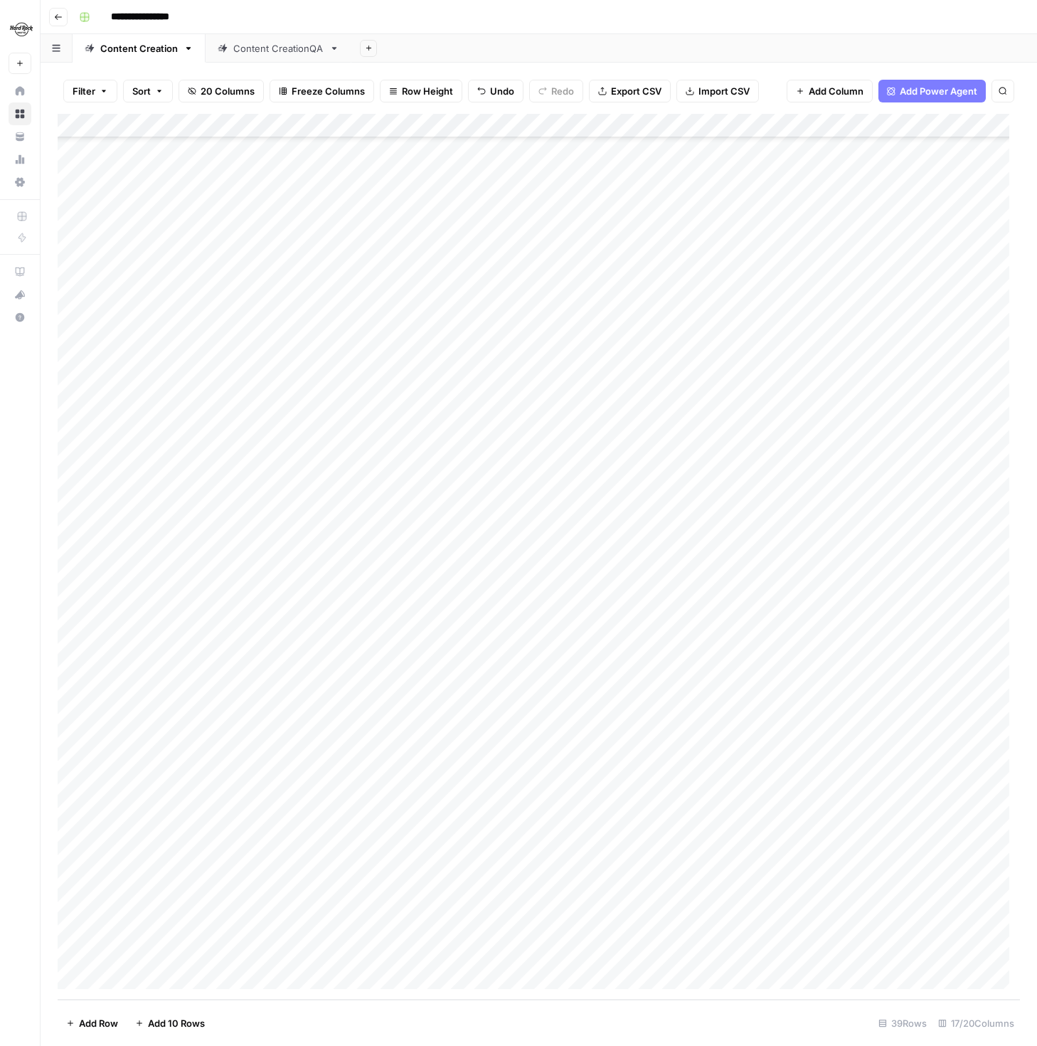
click at [638, 700] on div "Add Column" at bounding box center [539, 557] width 963 height 886
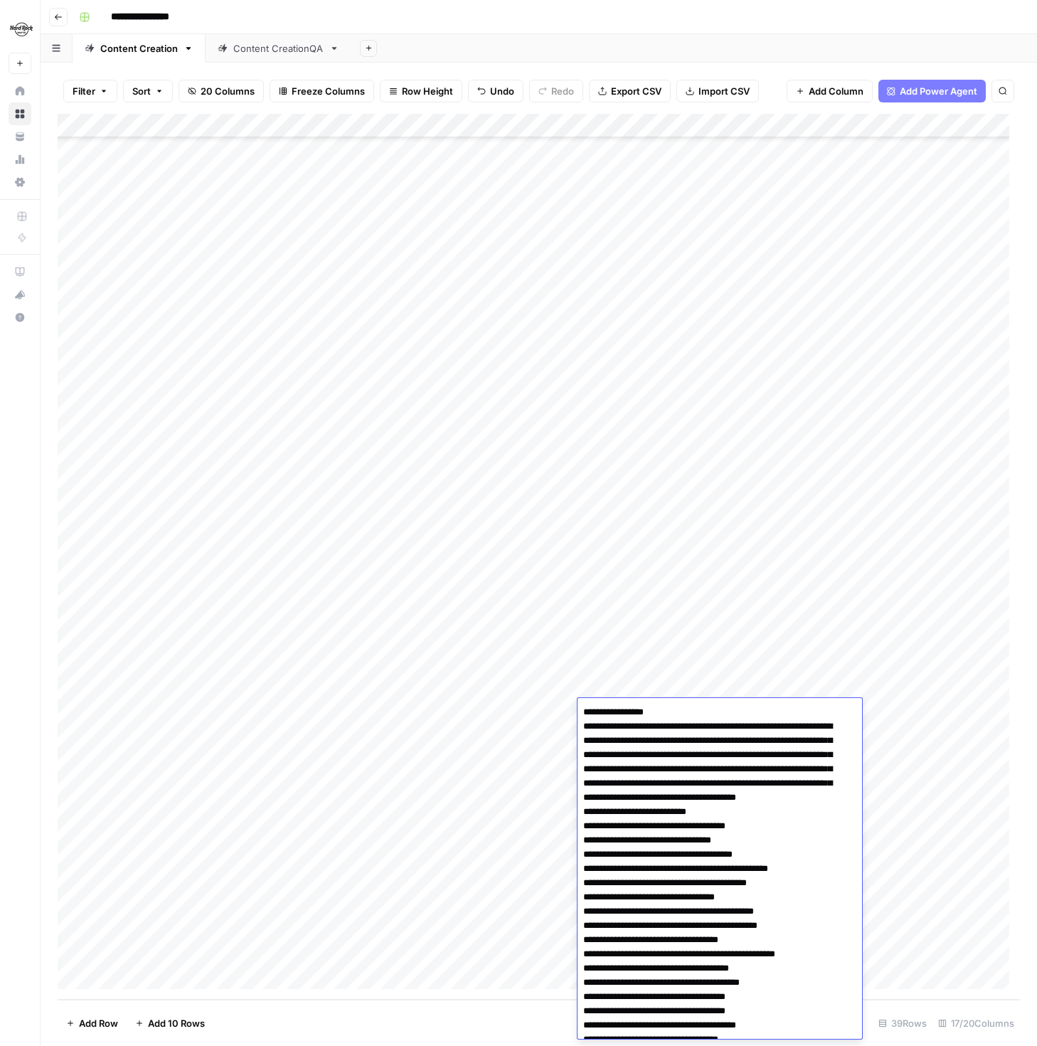
scroll to position [68, 0]
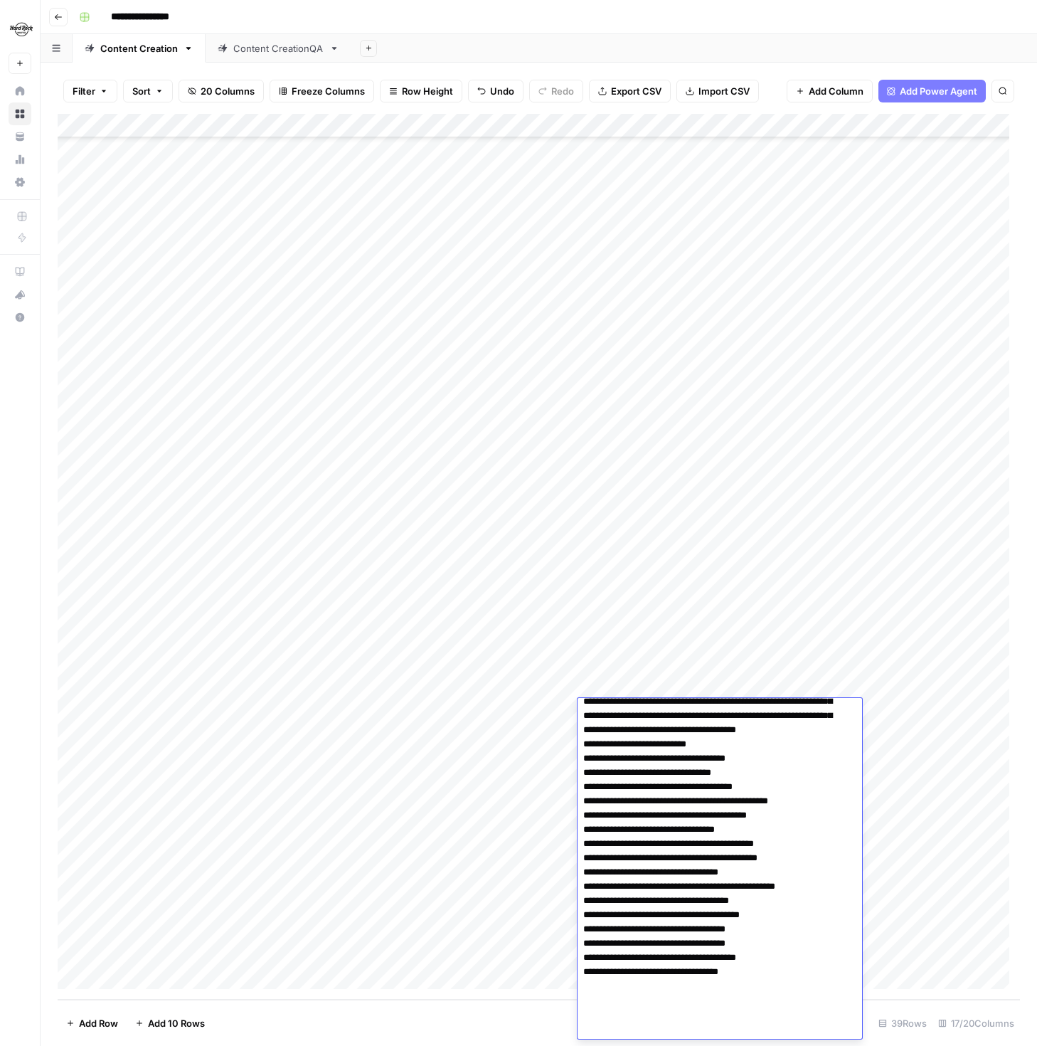
click at [489, 954] on div "Add Column" at bounding box center [539, 557] width 963 height 886
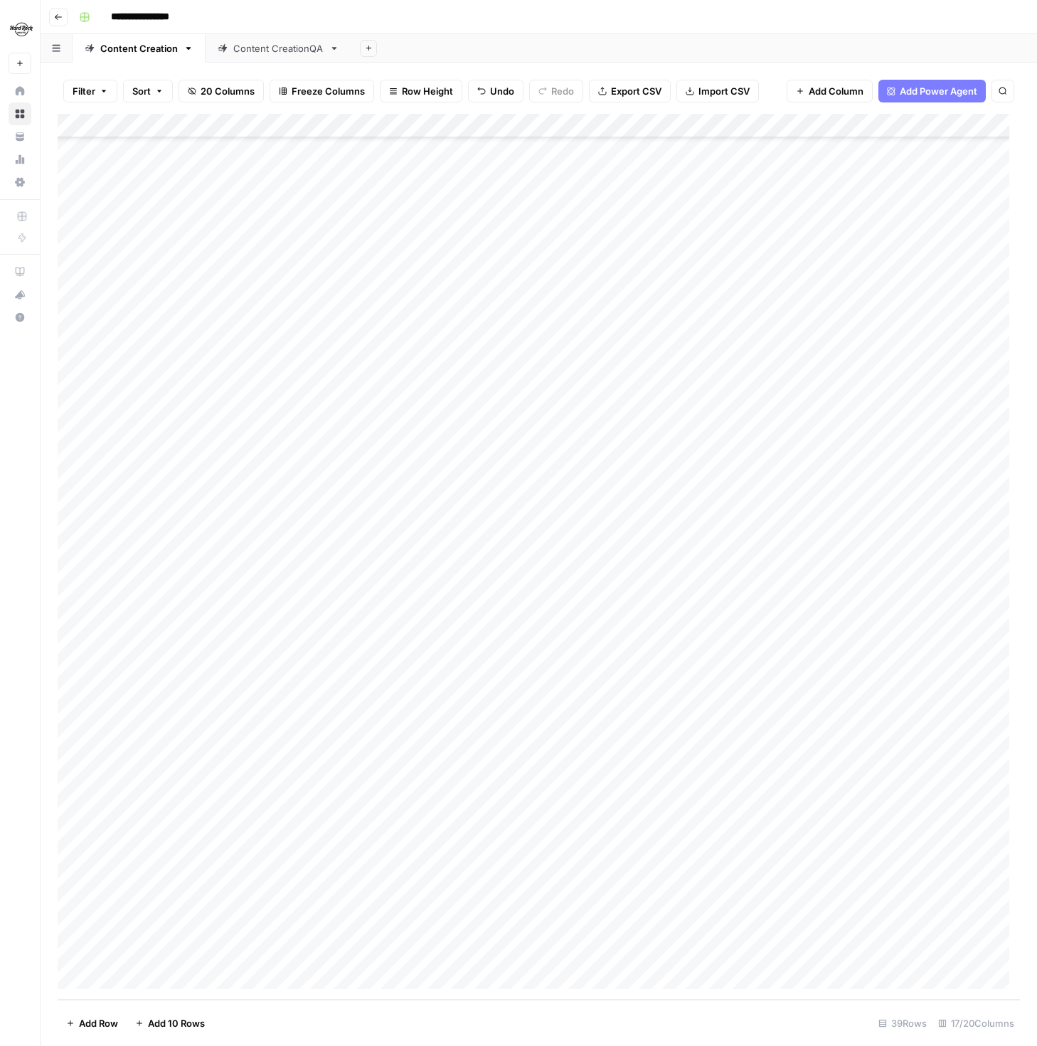
click at [225, 926] on div "Add Column" at bounding box center [539, 557] width 963 height 886
click at [433, 936] on div "Add Column" at bounding box center [539, 557] width 963 height 886
click at [208, 933] on div "Add Column" at bounding box center [539, 557] width 963 height 886
click at [443, 926] on div "Add Column" at bounding box center [539, 557] width 963 height 886
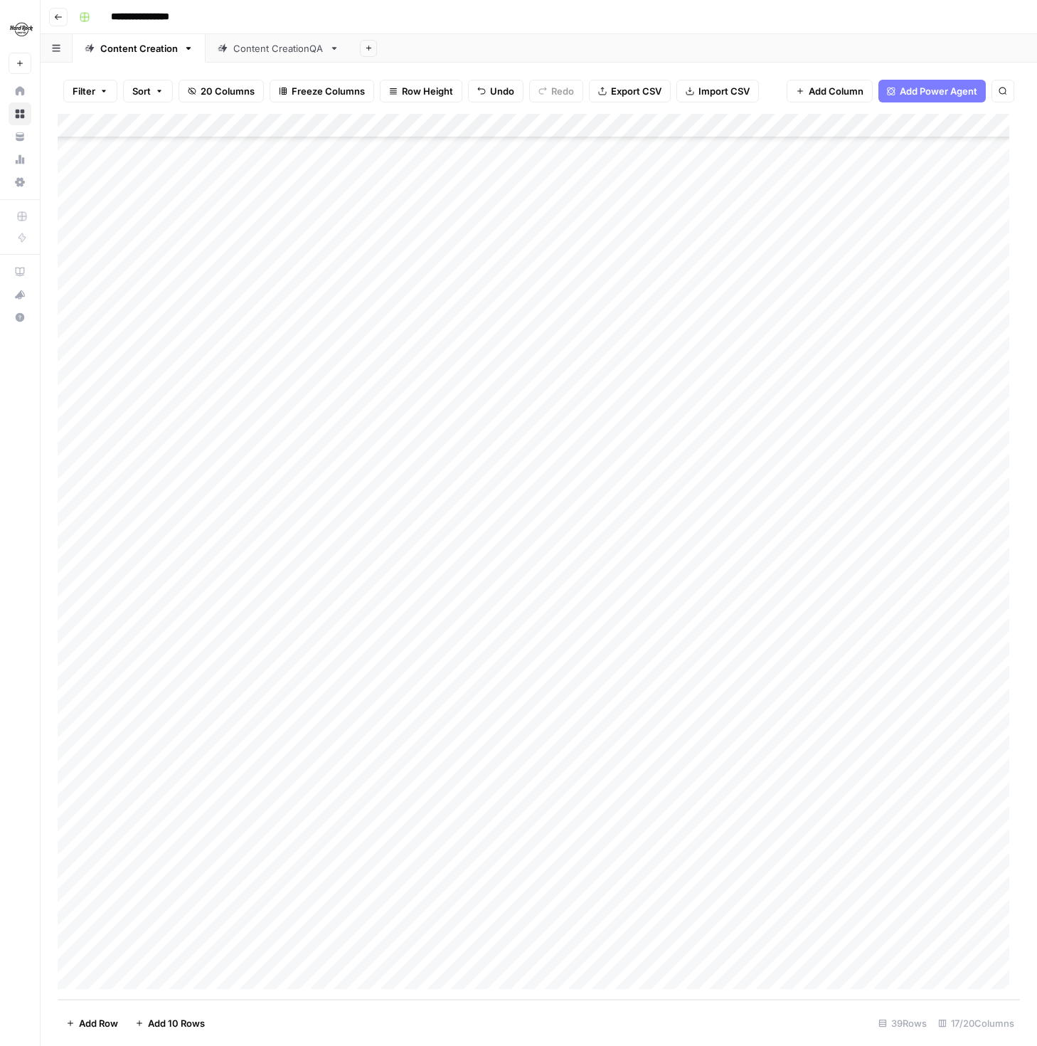
click at [440, 958] on div "Add Column" at bounding box center [539, 557] width 963 height 886
click at [491, 941] on div "Add Column" at bounding box center [539, 557] width 963 height 886
click at [404, 904] on div "Add Column" at bounding box center [539, 557] width 963 height 886
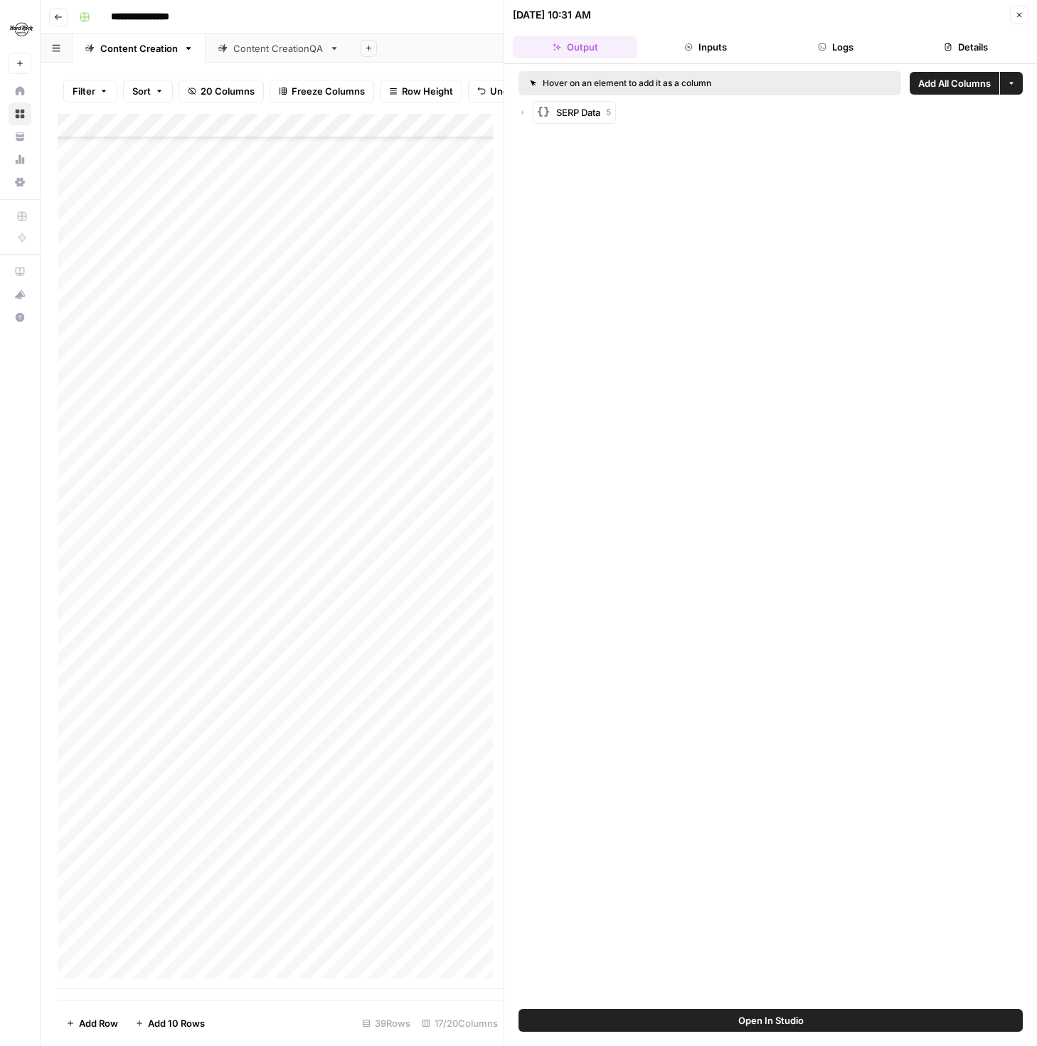
click at [816, 58] on header "[DATE] 10:31 AM Close Output Inputs Logs Details" at bounding box center [770, 32] width 533 height 64
click at [825, 49] on icon "button" at bounding box center [822, 47] width 9 height 9
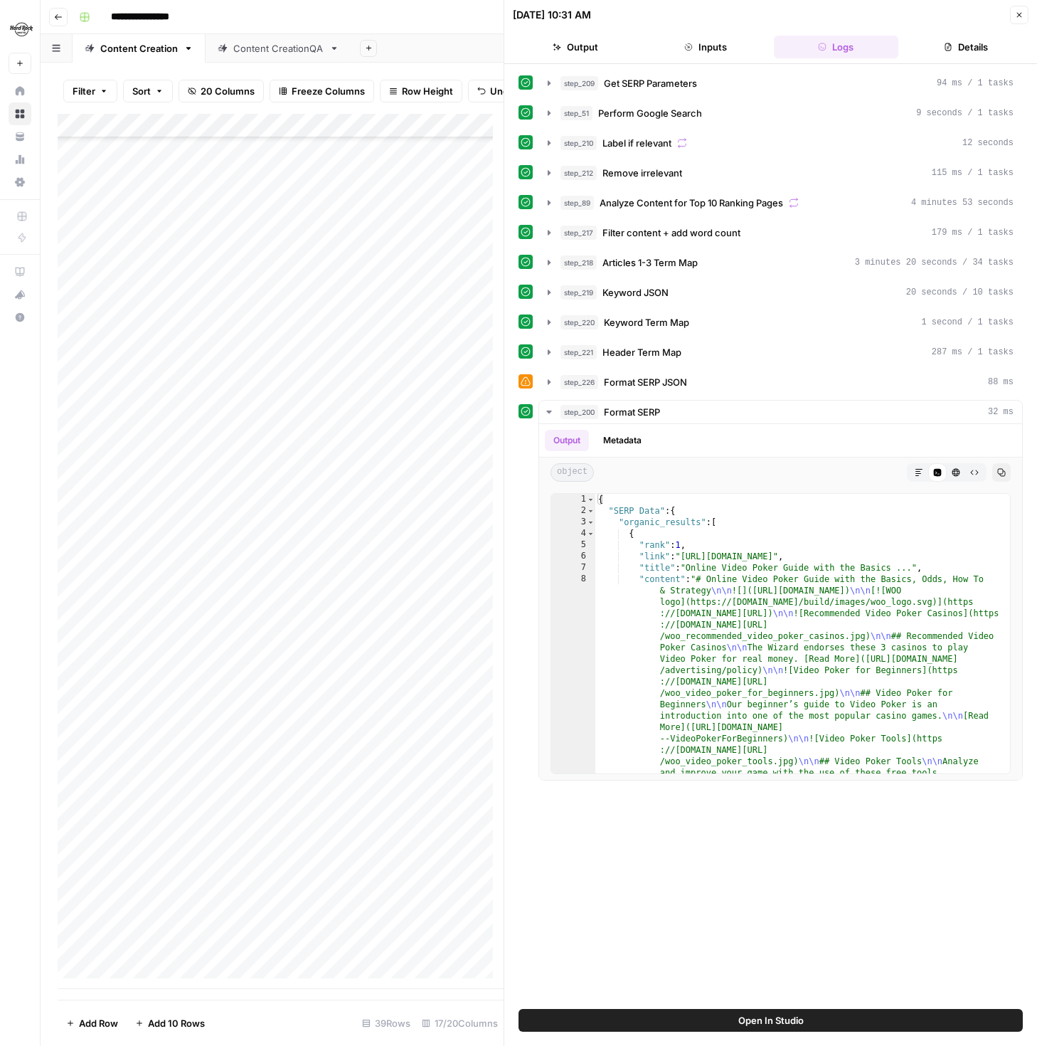
click at [710, 51] on button "Inputs" at bounding box center [705, 47] width 125 height 23
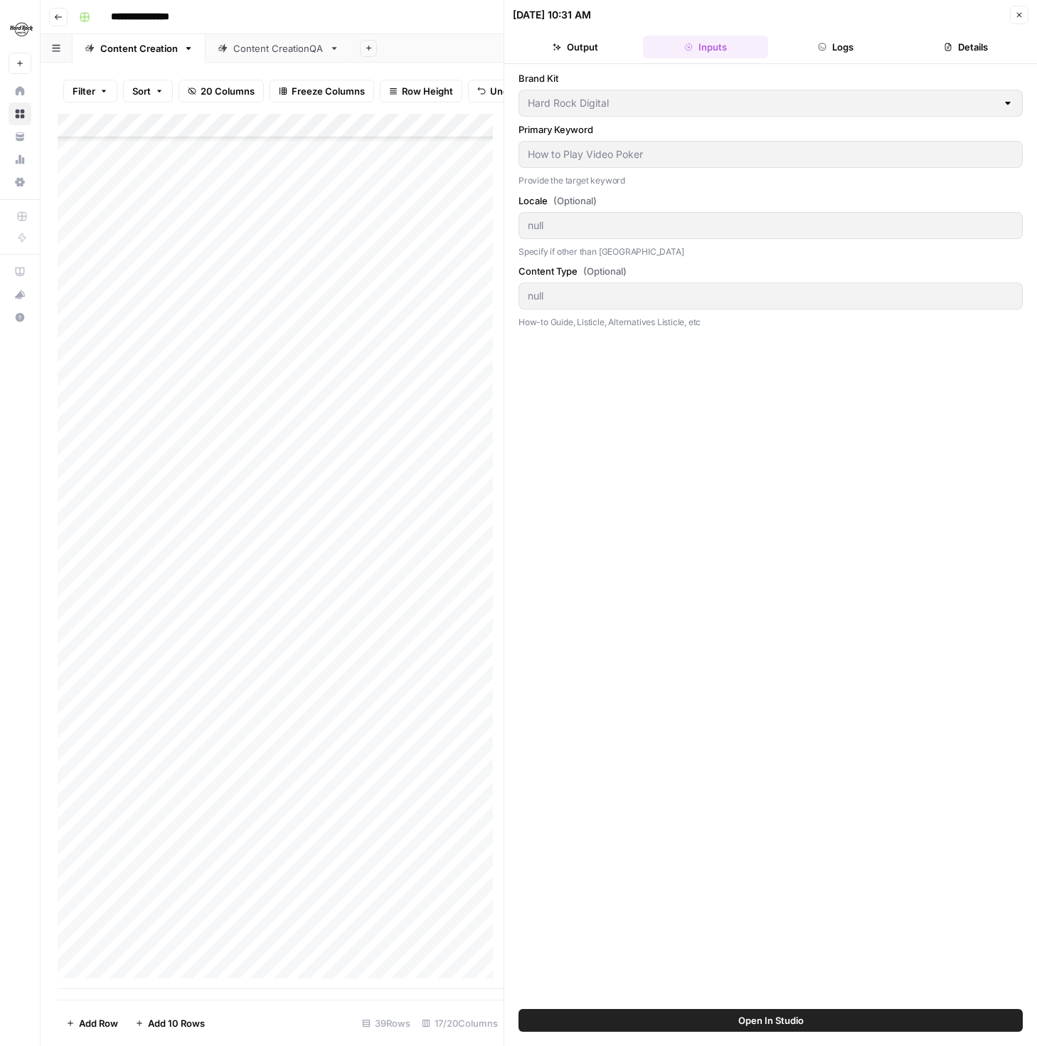
click at [388, 936] on div "Add Column" at bounding box center [281, 551] width 446 height 875
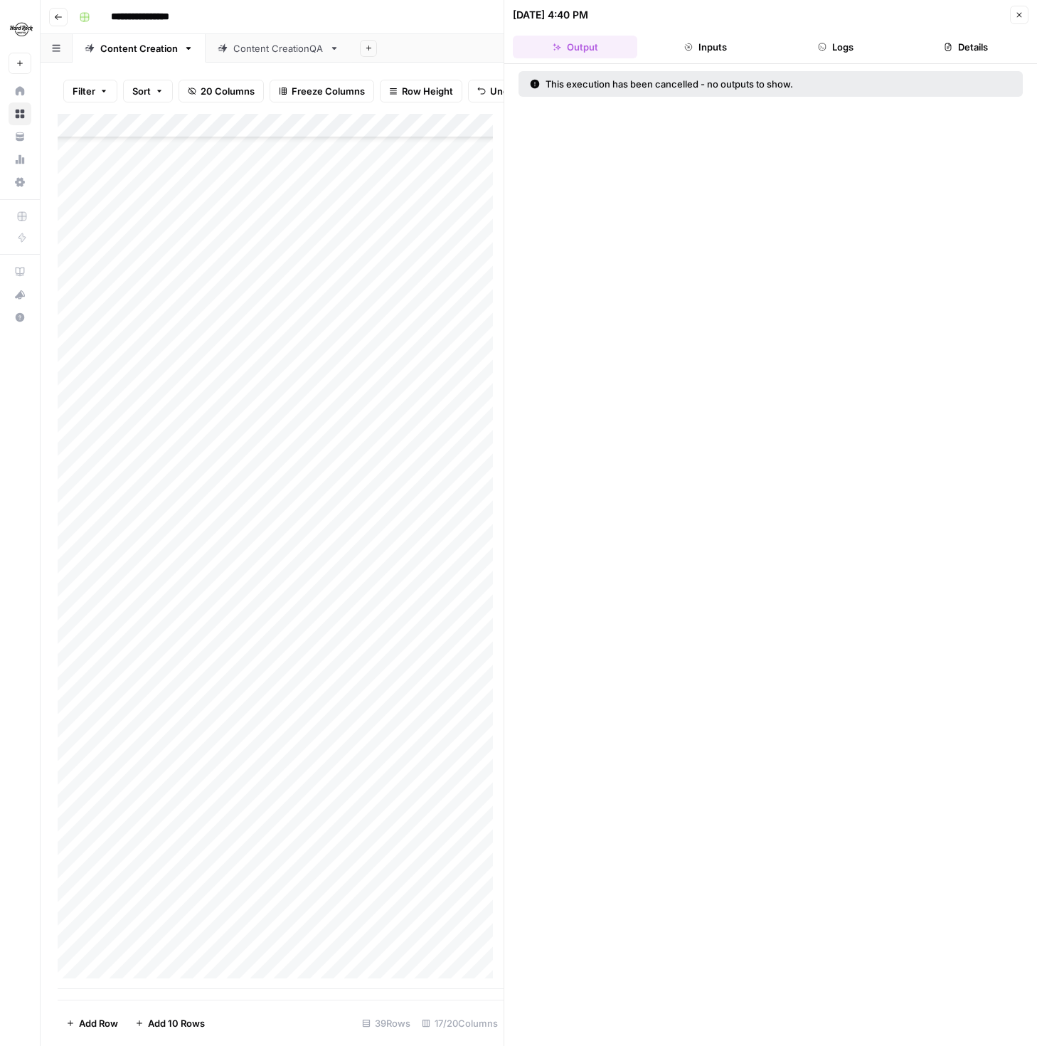
click at [697, 49] on button "Inputs" at bounding box center [705, 47] width 125 height 23
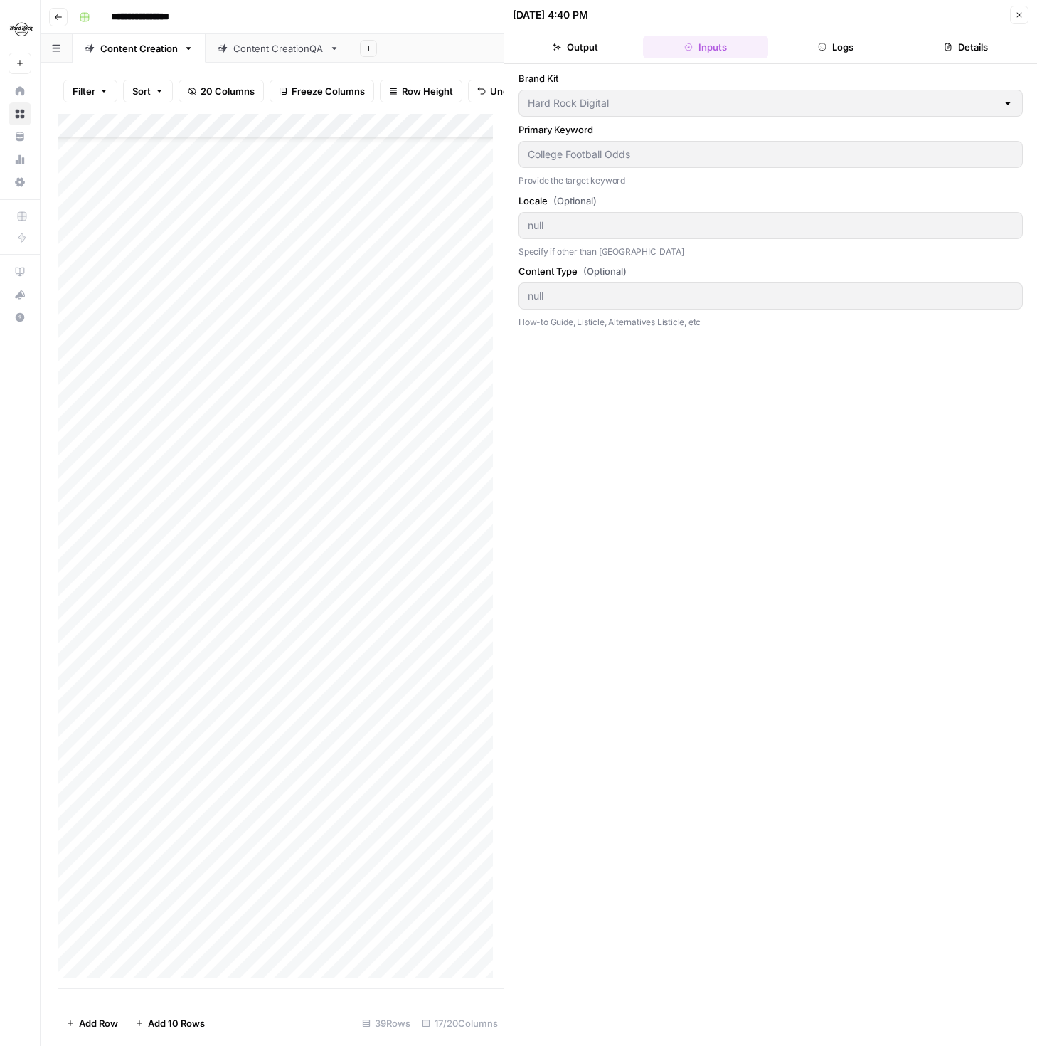
click at [394, 913] on div "Add Column" at bounding box center [281, 551] width 446 height 875
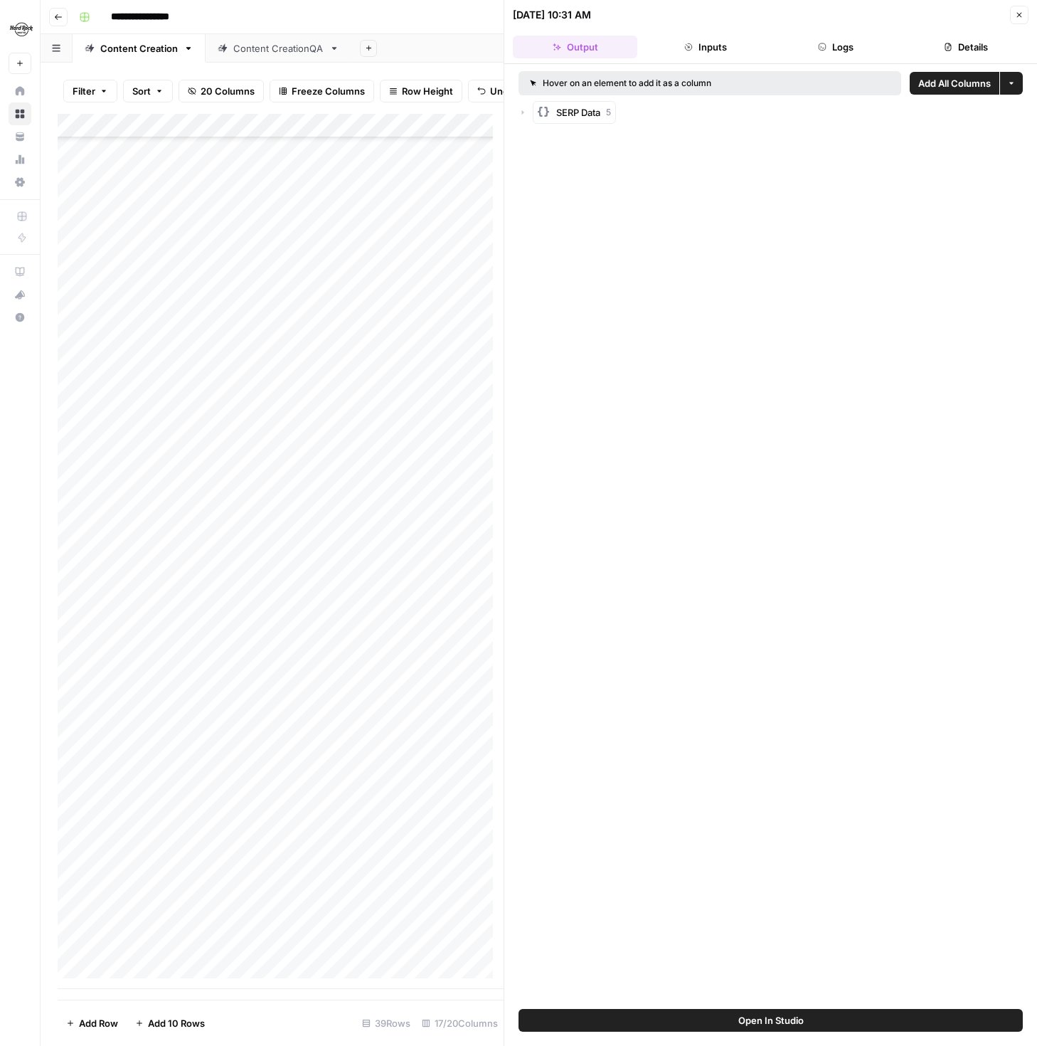
click at [726, 48] on button "Inputs" at bounding box center [705, 47] width 125 height 23
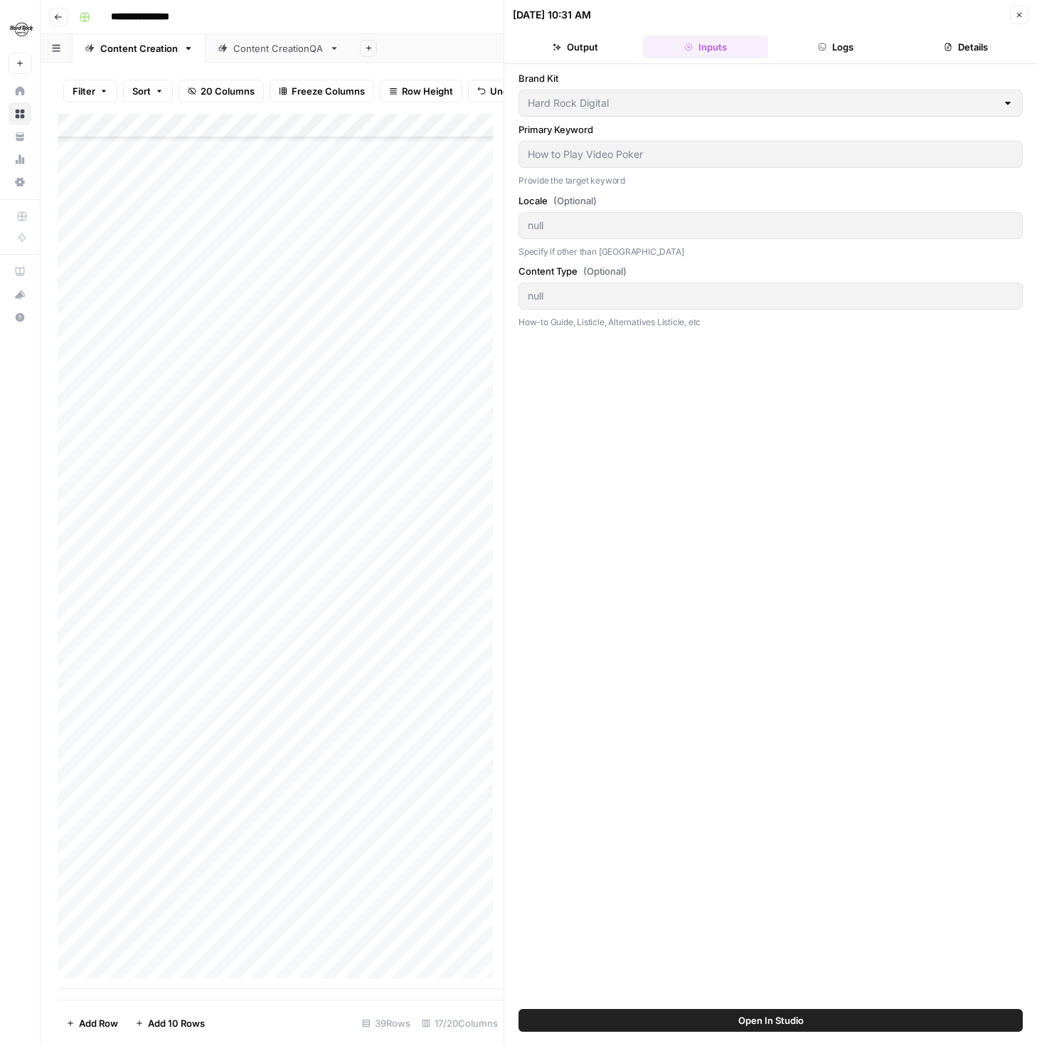
click at [603, 37] on button "Output" at bounding box center [575, 47] width 125 height 23
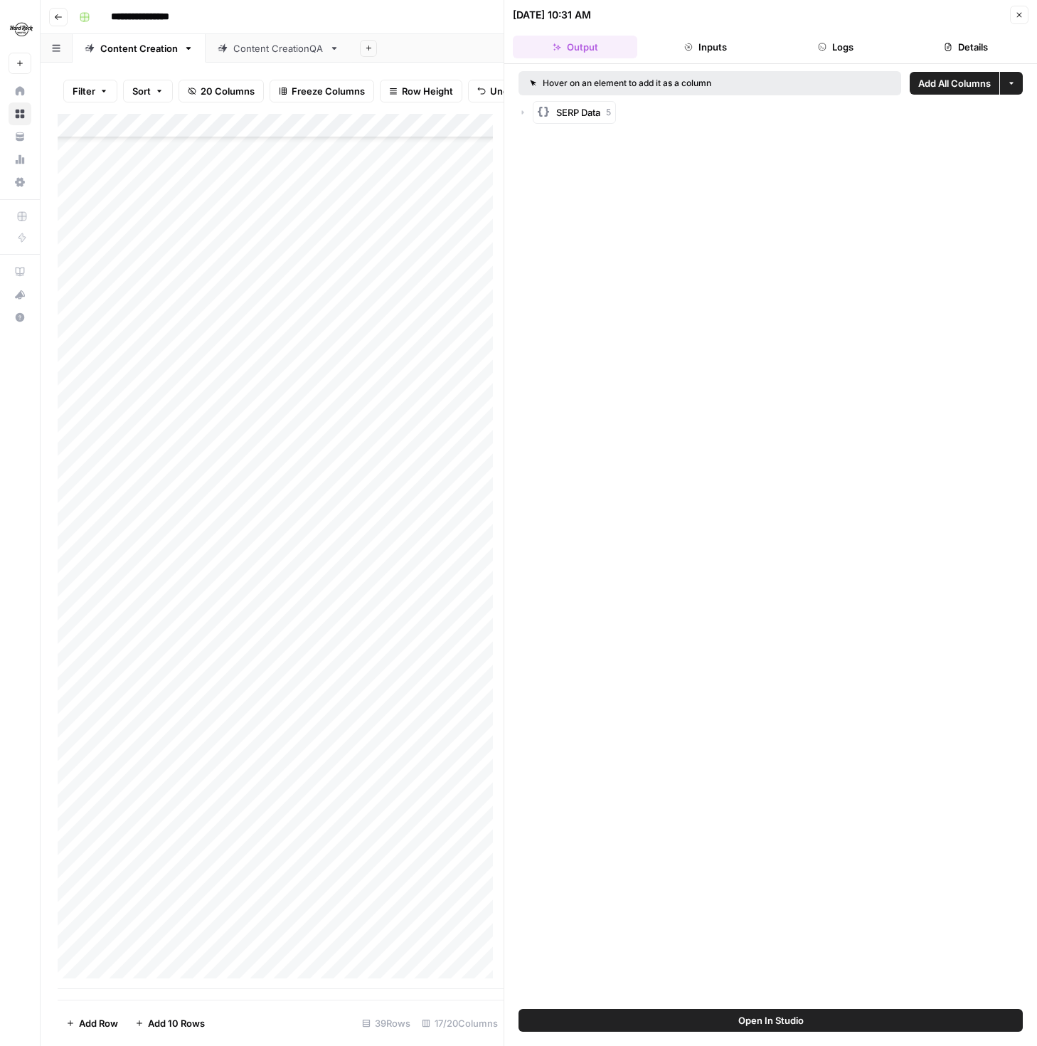
click at [842, 48] on button "Logs" at bounding box center [836, 47] width 125 height 23
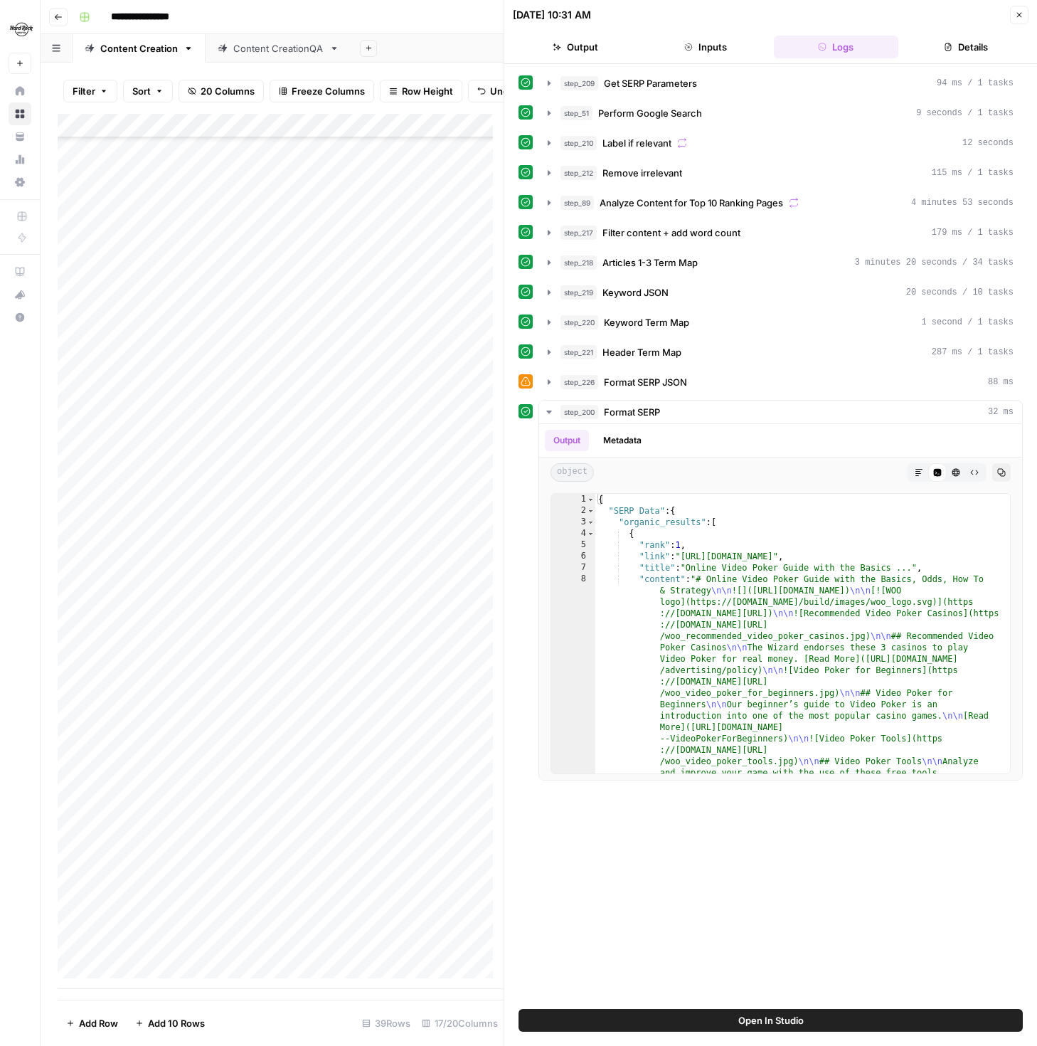
click at [587, 43] on button "Output" at bounding box center [575, 47] width 125 height 23
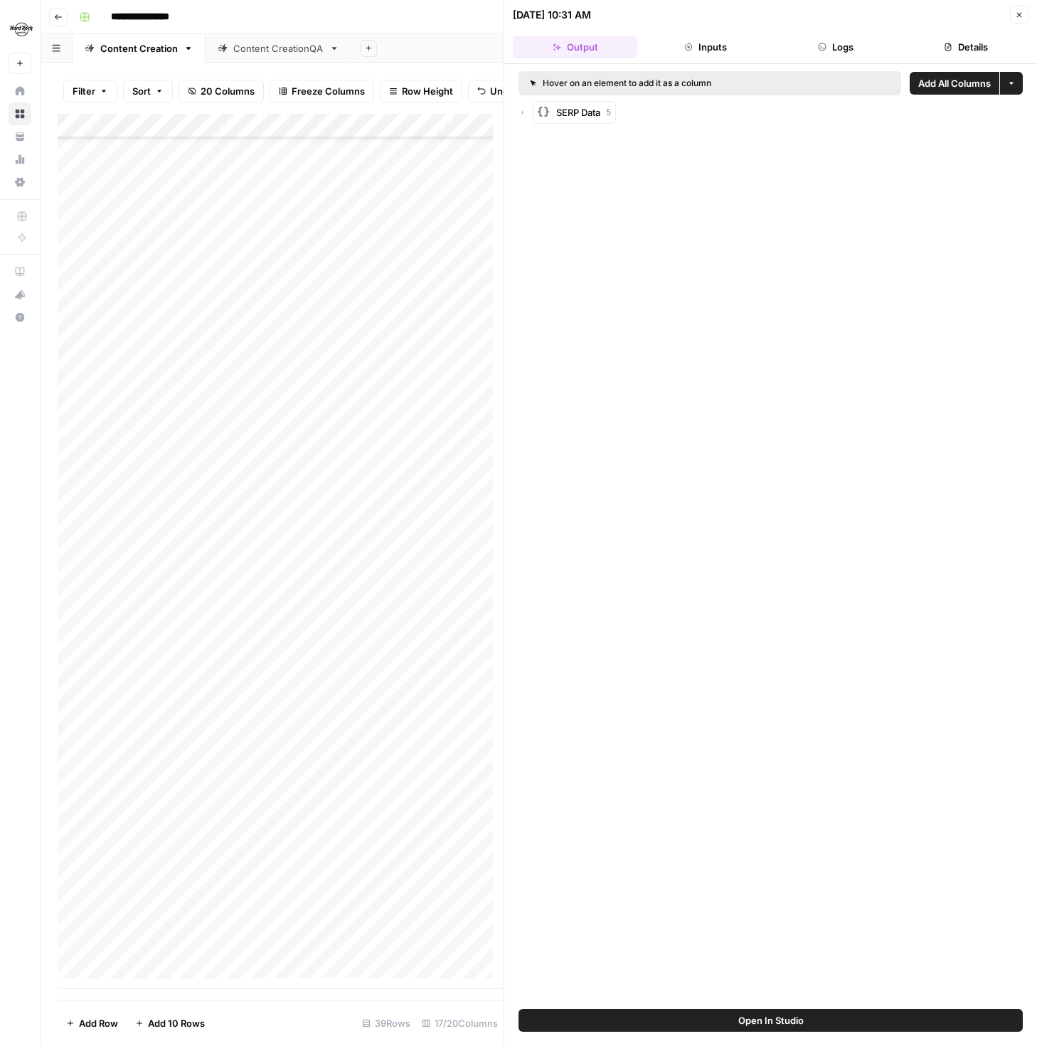
click at [472, 938] on div "Add Column" at bounding box center [281, 551] width 446 height 875
click at [475, 939] on div "Add Column" at bounding box center [281, 551] width 446 height 875
click at [475, 939] on textarea at bounding box center [564, 941] width 228 height 20
click at [470, 972] on div "Add Column" at bounding box center [281, 551] width 446 height 875
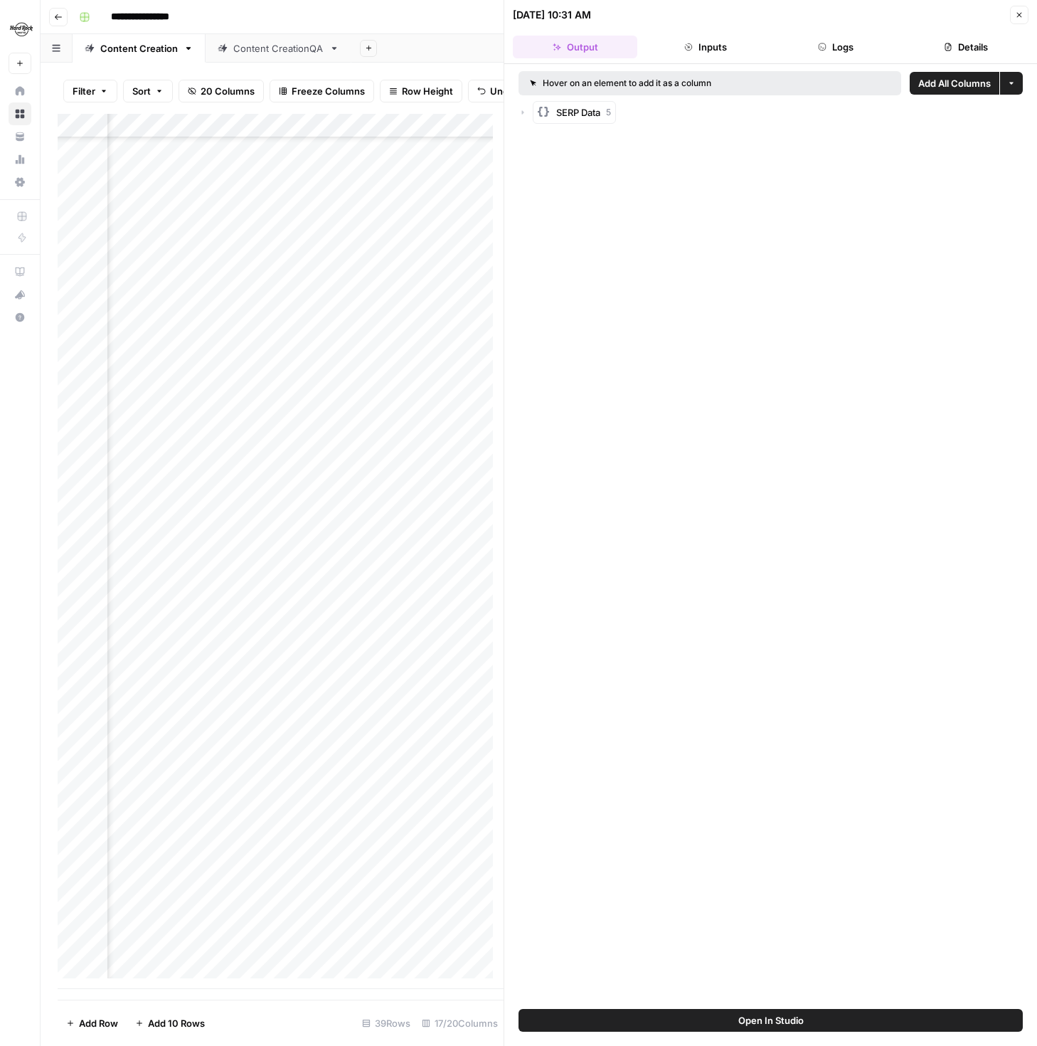
click at [305, 913] on div "Add Column" at bounding box center [281, 551] width 446 height 875
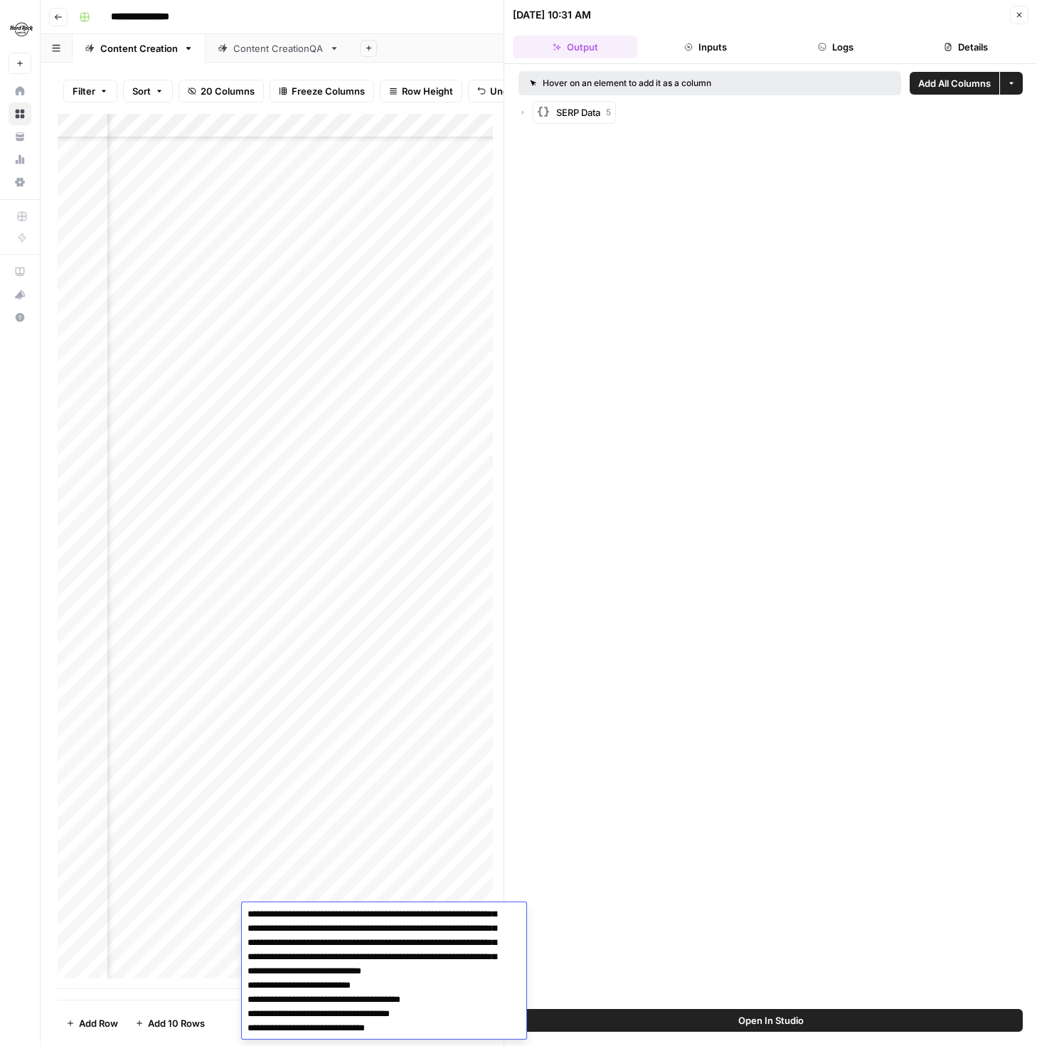
scroll to position [0, 0]
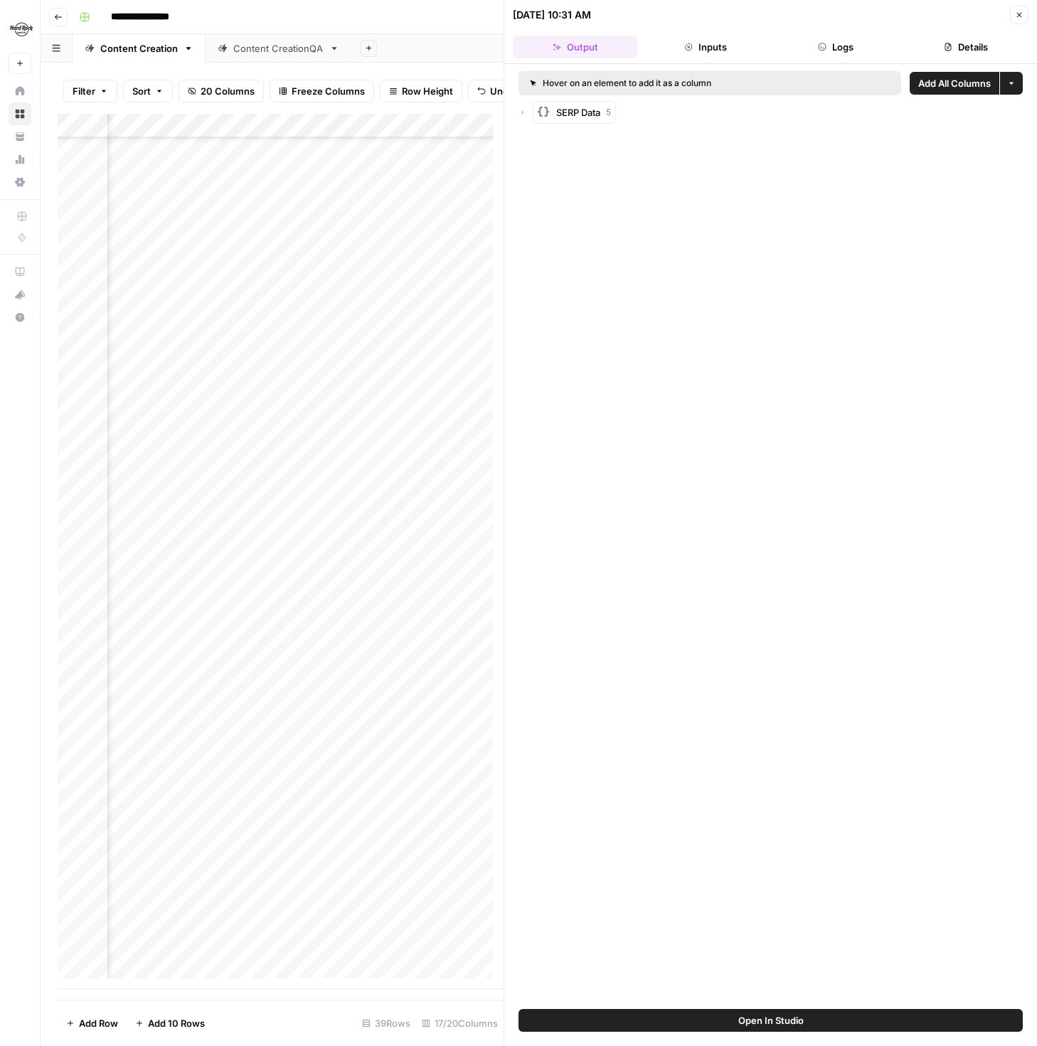
click at [176, 942] on div "Add Column" at bounding box center [281, 551] width 446 height 875
click at [228, 940] on div "Add Column" at bounding box center [281, 551] width 446 height 875
